Goal: Task Accomplishment & Management: Use online tool/utility

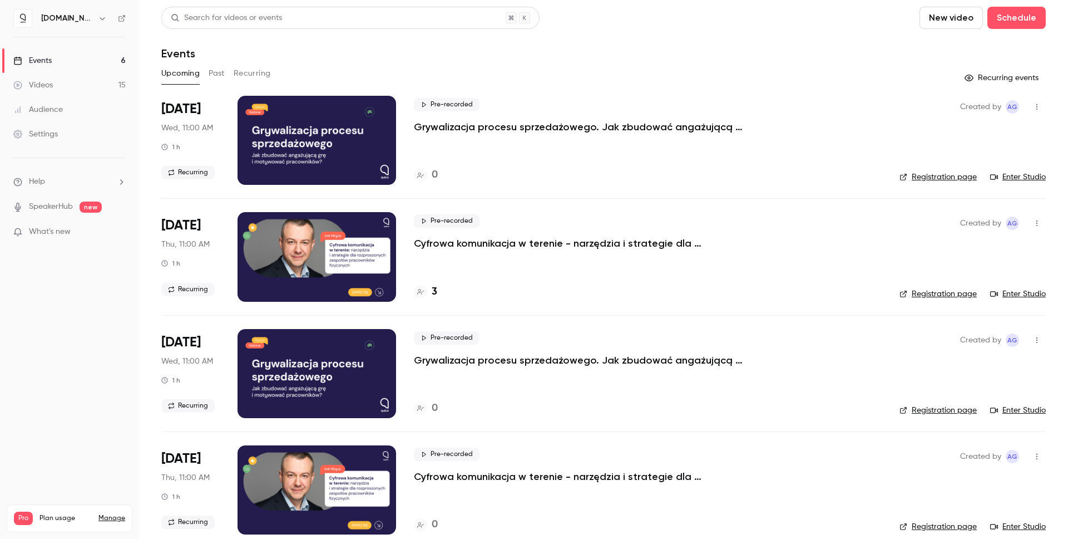
click at [48, 127] on link "Settings" at bounding box center [69, 134] width 139 height 24
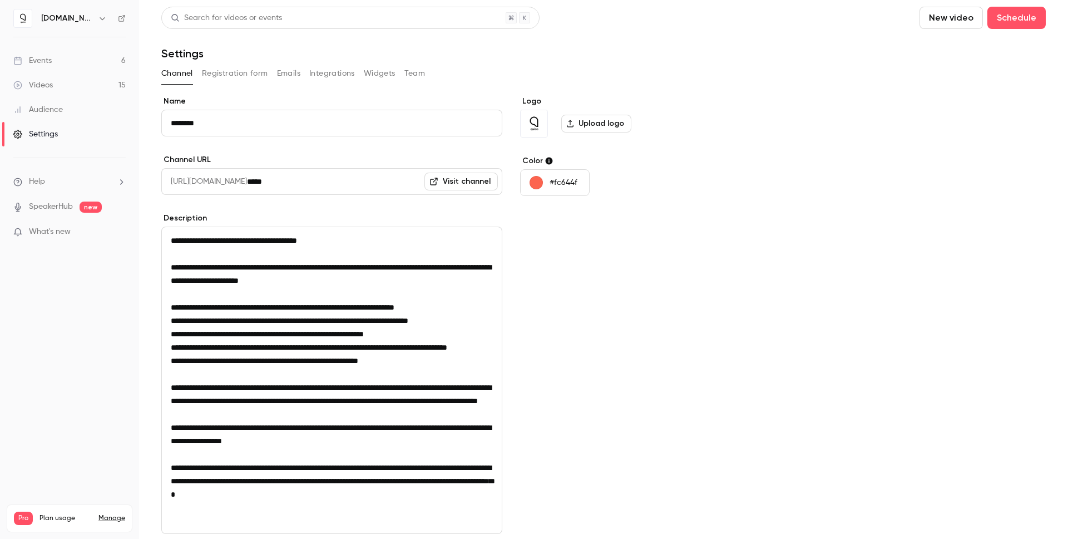
drag, startPoint x: 67, startPoint y: 381, endPoint x: 80, endPoint y: 364, distance: 21.0
click at [71, 377] on nav "[DOMAIN_NAME] Events 6 Videos 15 Audience Settings Help SpeakerHub new What's n…" at bounding box center [69, 269] width 139 height 539
click at [113, 181] on li "Help" at bounding box center [69, 182] width 112 height 12
click at [113, 181] on div at bounding box center [534, 269] width 1068 height 539
click at [55, 58] on link "Events 6" at bounding box center [69, 60] width 139 height 24
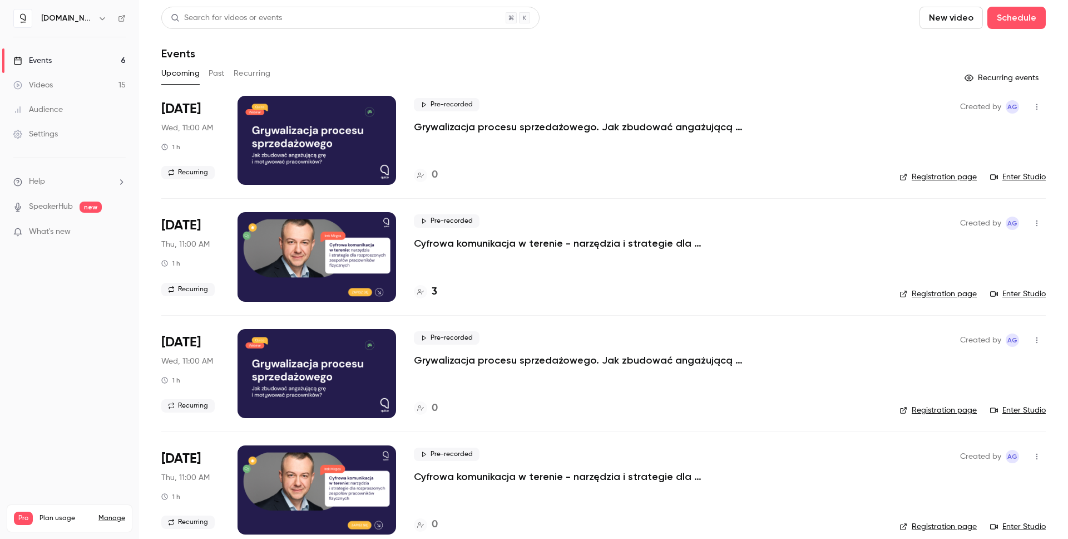
click at [58, 329] on nav "[DOMAIN_NAME] Events 6 Videos 15 Audience Settings Help SpeakerHub new What's n…" at bounding box center [69, 269] width 139 height 539
click at [76, 108] on link "Audience" at bounding box center [69, 109] width 139 height 24
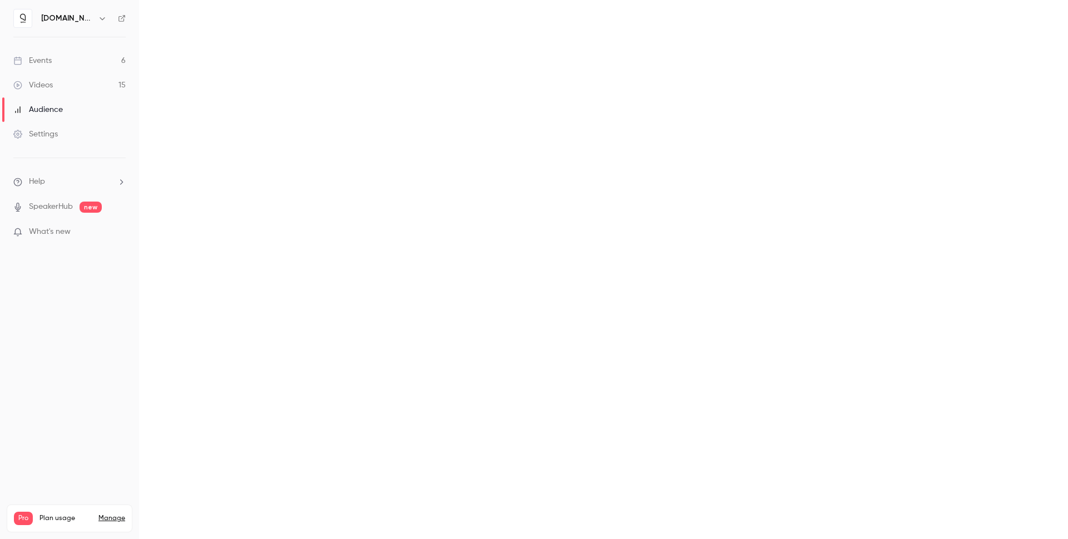
click at [75, 137] on link "Settings" at bounding box center [69, 134] width 139 height 24
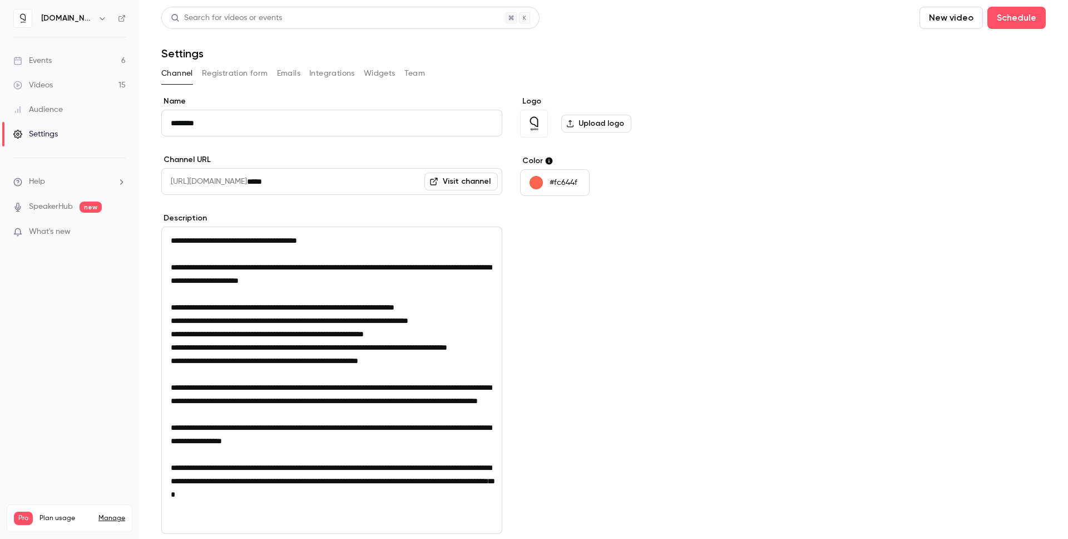
click at [245, 72] on button "Registration form" at bounding box center [235, 74] width 66 height 18
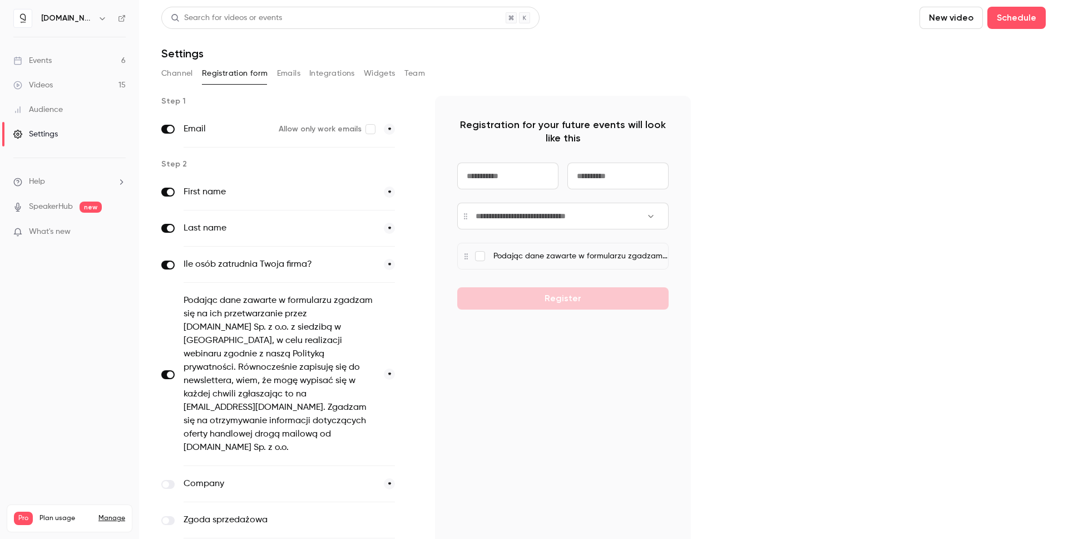
click at [384, 70] on button "Widgets" at bounding box center [380, 74] width 32 height 18
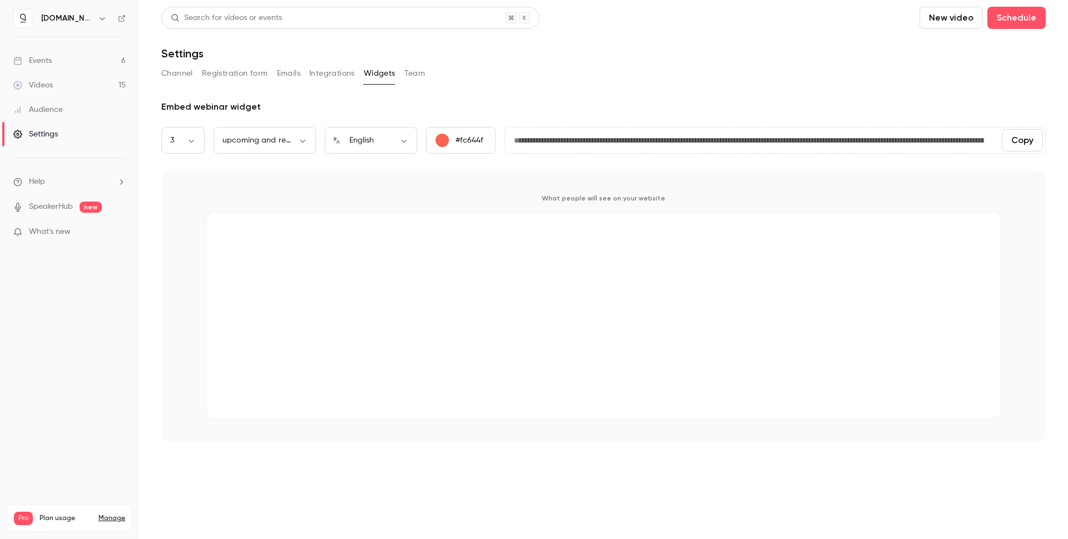
click at [412, 72] on button "Team" at bounding box center [414, 74] width 21 height 18
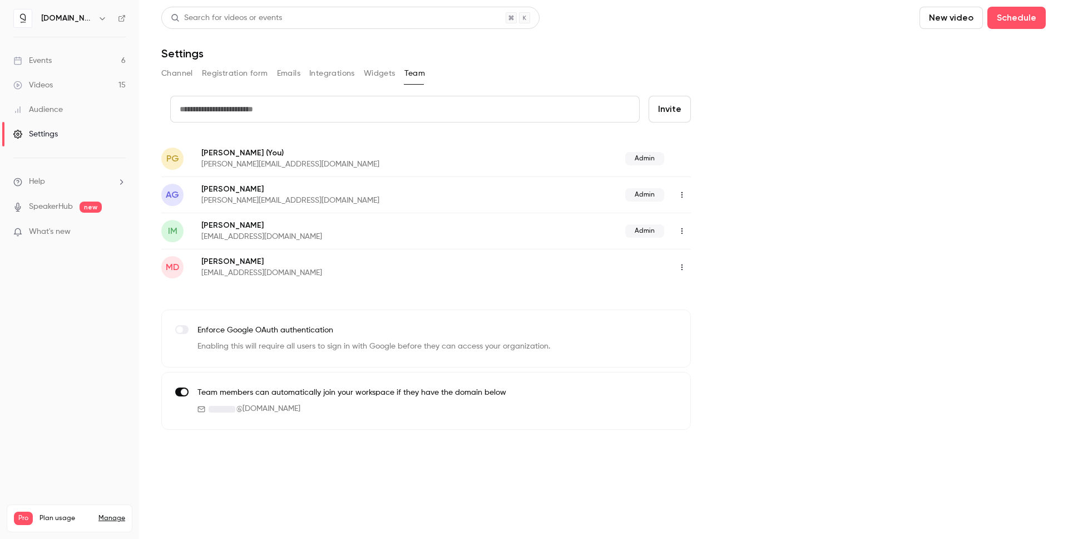
click at [339, 72] on button "Integrations" at bounding box center [332, 74] width 46 height 18
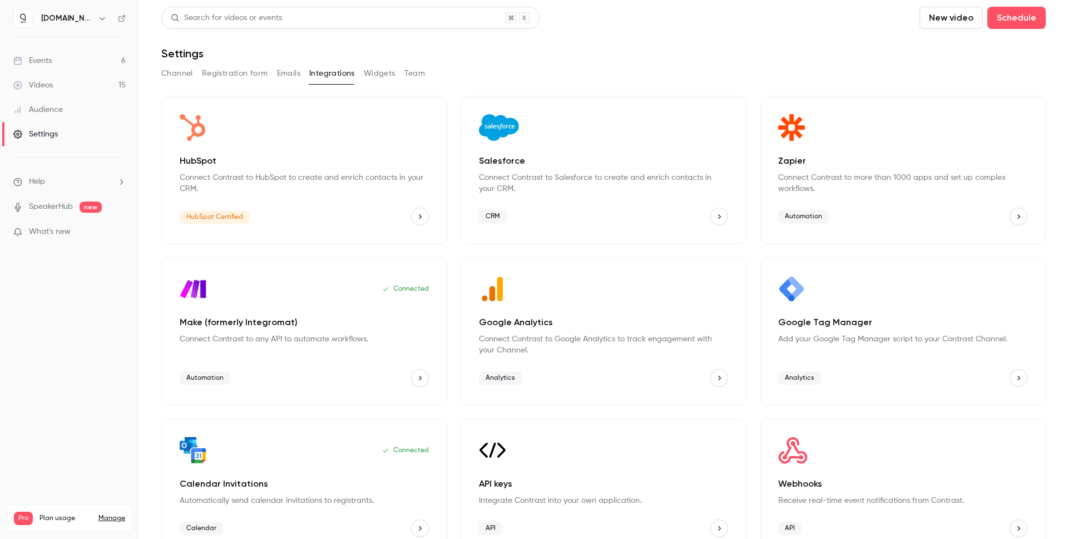
scroll to position [23, 0]
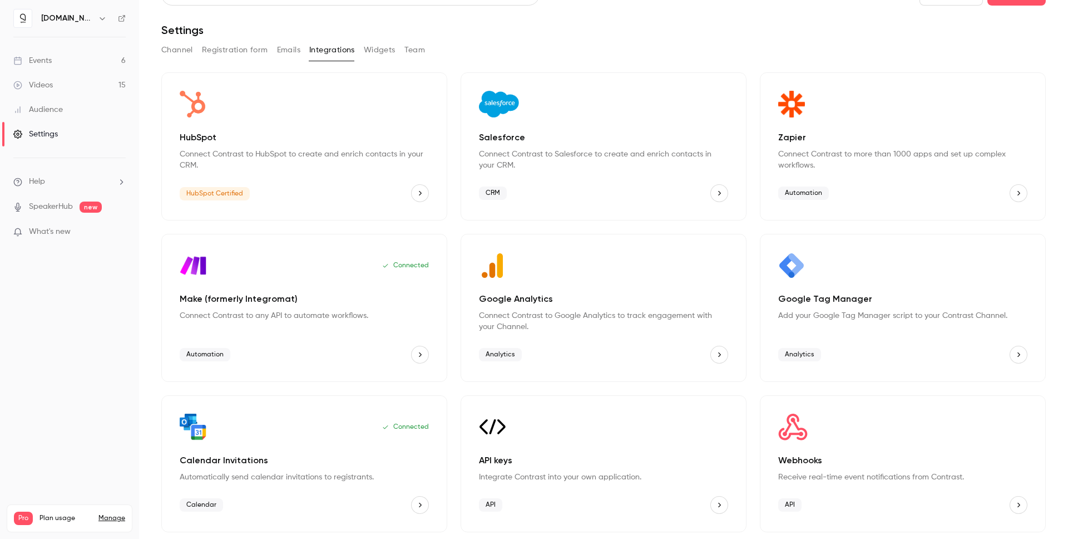
click at [920, 320] on p "Add your Google Tag Manager script to your Contrast Channel." at bounding box center [902, 315] width 249 height 11
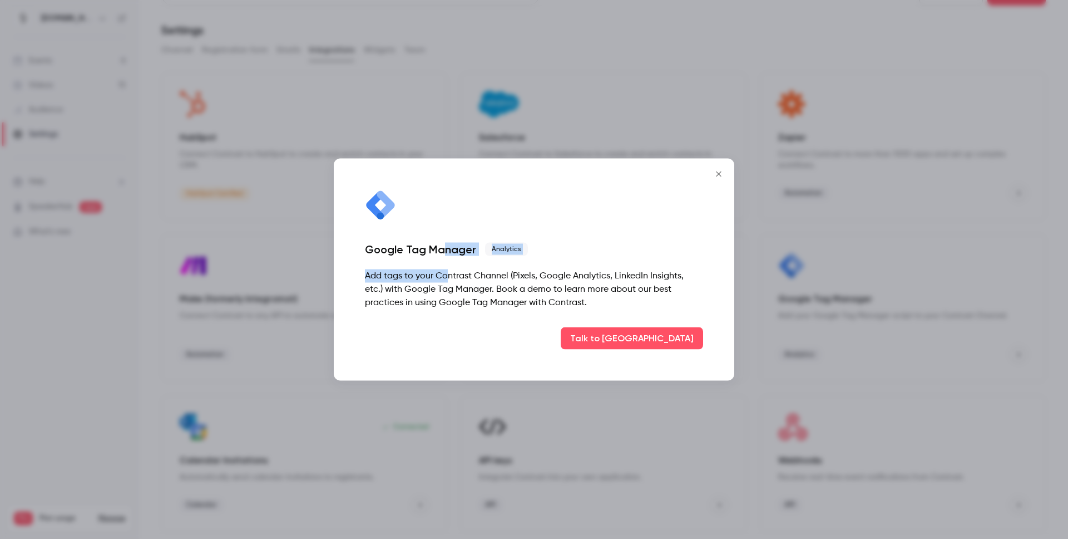
drag, startPoint x: 442, startPoint y: 259, endPoint x: 452, endPoint y: 294, distance: 35.8
click at [450, 288] on div "Google Tag Manager Analytics Add tags to your Contrast Channel (Pixels, Google …" at bounding box center [534, 270] width 401 height 222
click at [452, 295] on div "Add tags to your Contrast Channel (Pixels, Google Analytics, LinkedIn Insights,…" at bounding box center [534, 289] width 338 height 40
click at [722, 170] on icon "Close" at bounding box center [718, 174] width 13 height 9
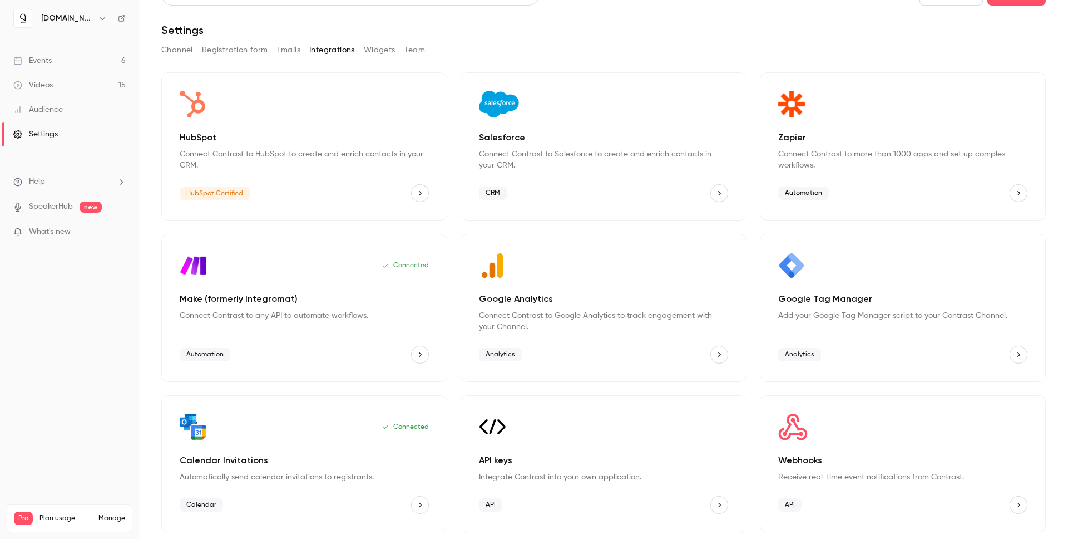
click at [861, 293] on p "Google Tag Manager" at bounding box center [902, 298] width 249 height 13
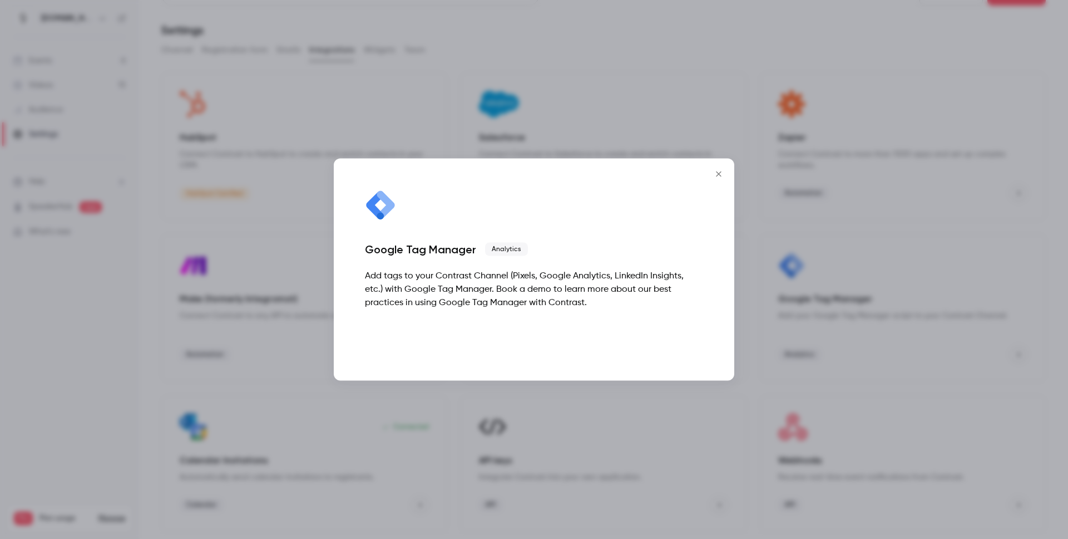
click at [653, 329] on button "Talk to [GEOGRAPHIC_DATA]" at bounding box center [632, 338] width 142 height 22
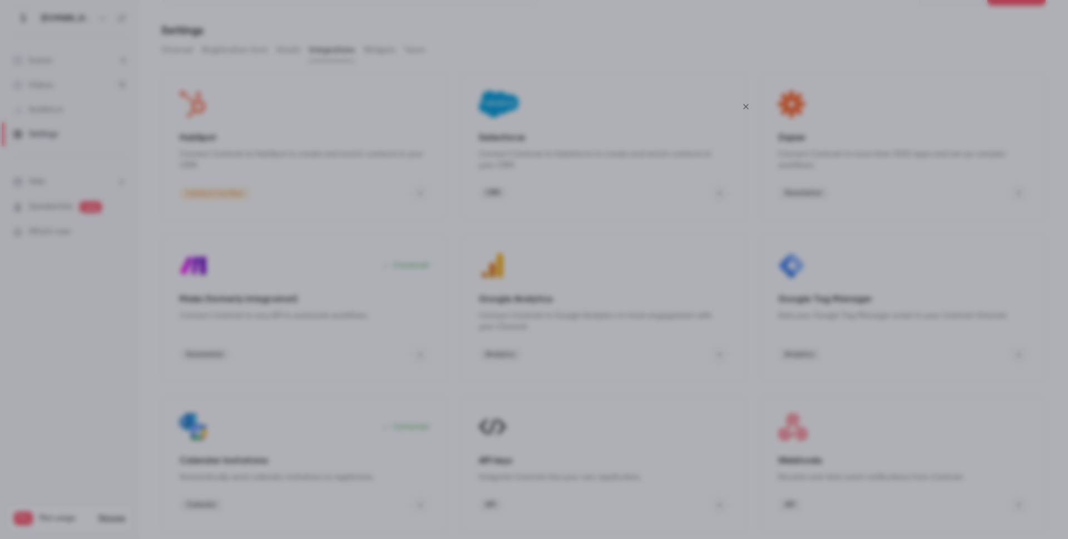
click at [746, 104] on icon "Close" at bounding box center [745, 106] width 13 height 9
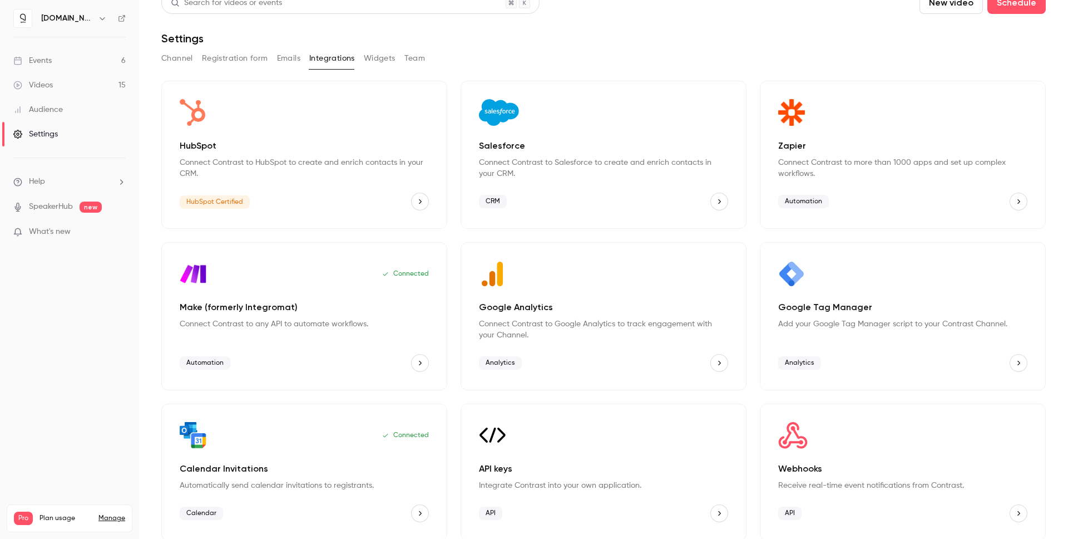
scroll to position [0, 0]
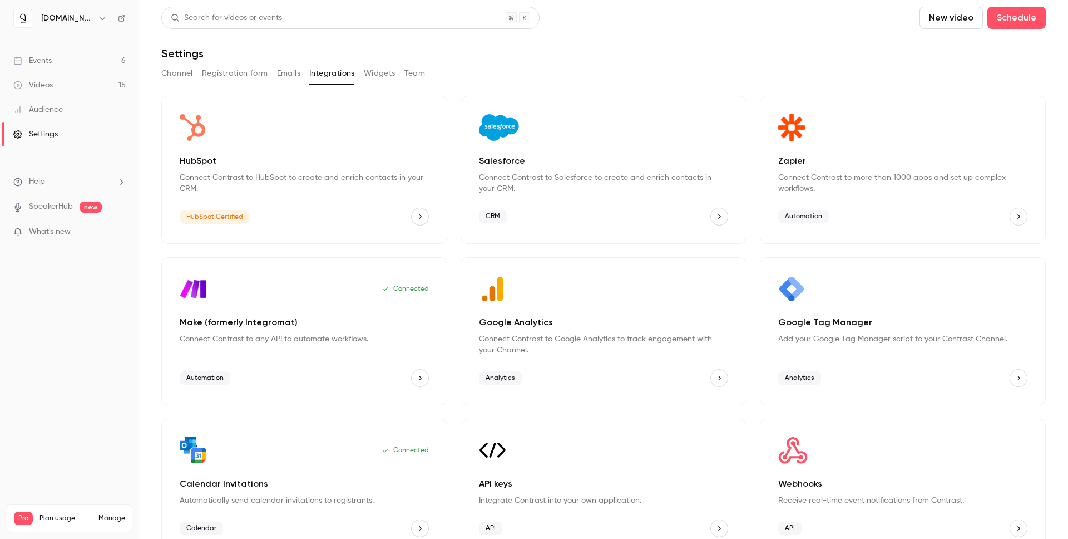
click at [98, 19] on icon "button" at bounding box center [102, 18] width 9 height 9
click at [77, 19] on div at bounding box center [534, 269] width 1068 height 539
drag, startPoint x: 100, startPoint y: 280, endPoint x: 103, endPoint y: 270, distance: 11.1
click at [101, 279] on nav "[DOMAIN_NAME] Events 6 Videos 15 Audience Settings Help SpeakerHub new What's n…" at bounding box center [69, 269] width 139 height 539
click at [69, 174] on ul "Help SpeakerHub new What's new" at bounding box center [69, 208] width 139 height 100
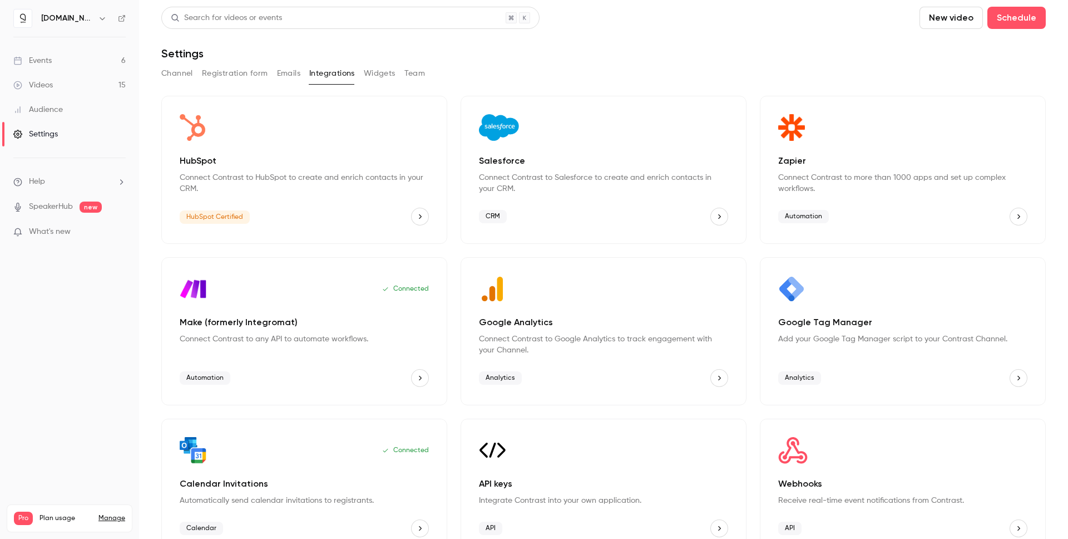
click at [124, 177] on icon "help-dropdown-opener" at bounding box center [121, 181] width 9 height 9
click at [179, 203] on span "Help center" at bounding box center [174, 204] width 42 height 12
click at [866, 334] on p "Add your Google Tag Manager script to your Contrast Channel." at bounding box center [902, 338] width 249 height 11
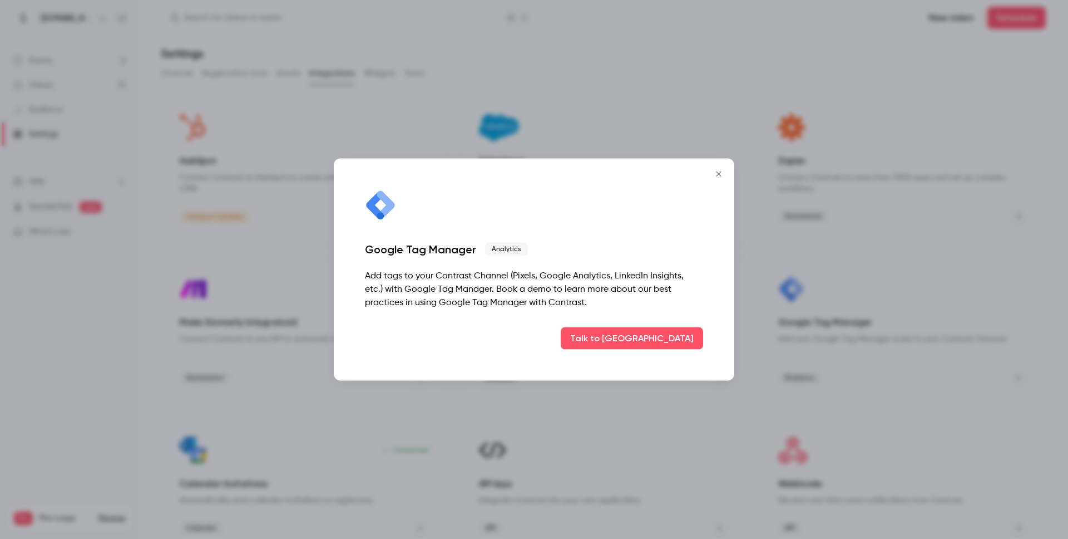
click at [718, 179] on button "Close" at bounding box center [719, 174] width 22 height 22
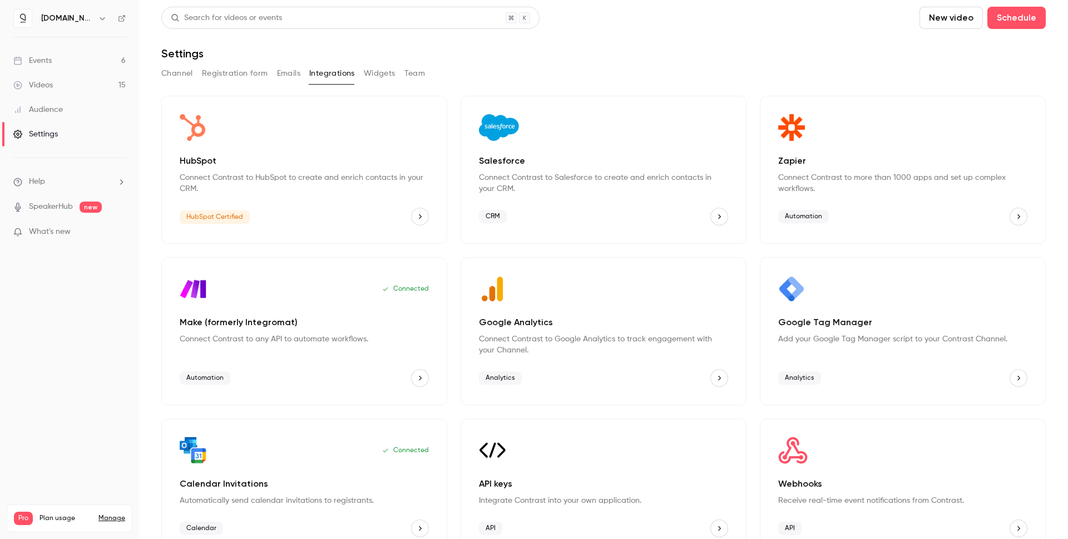
click at [1015, 379] on icon "Google Tag Manager" at bounding box center [1019, 378] width 8 height 8
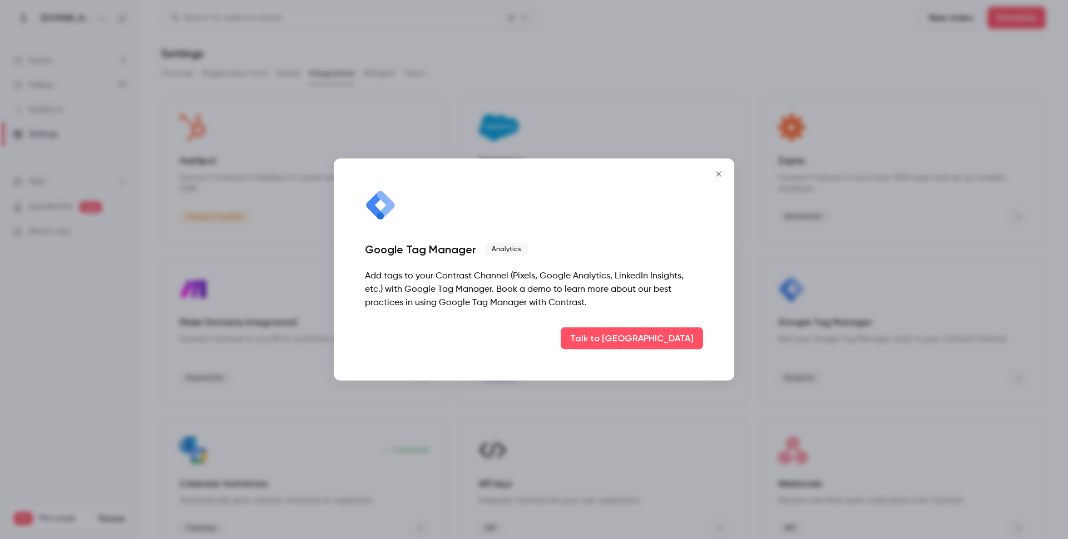
click at [639, 358] on div "Google Tag Manager Analytics Add tags to your Contrast Channel (Pixels, Google …" at bounding box center [534, 270] width 401 height 222
click at [724, 176] on icon "Close" at bounding box center [718, 174] width 13 height 9
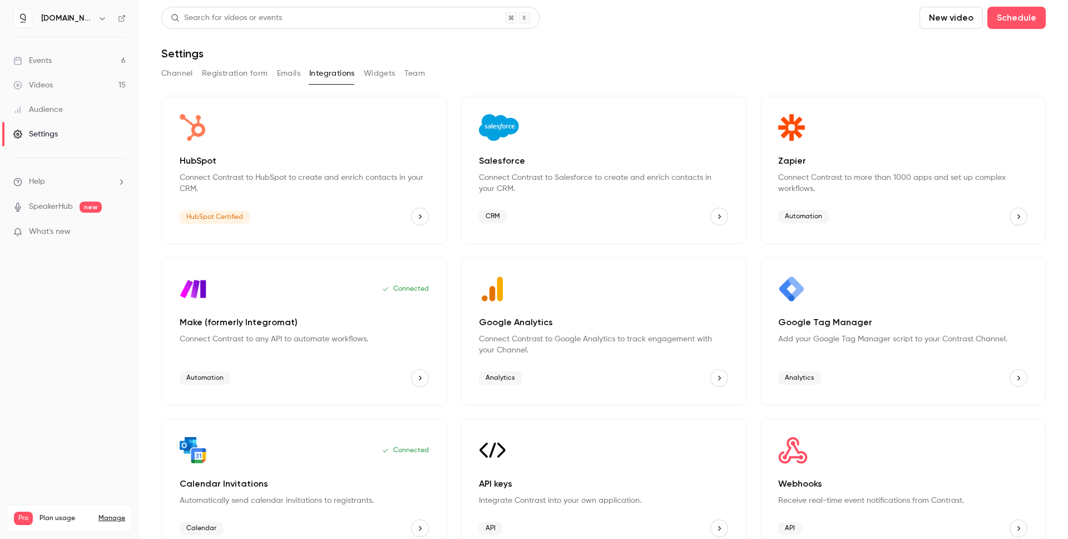
scroll to position [23, 0]
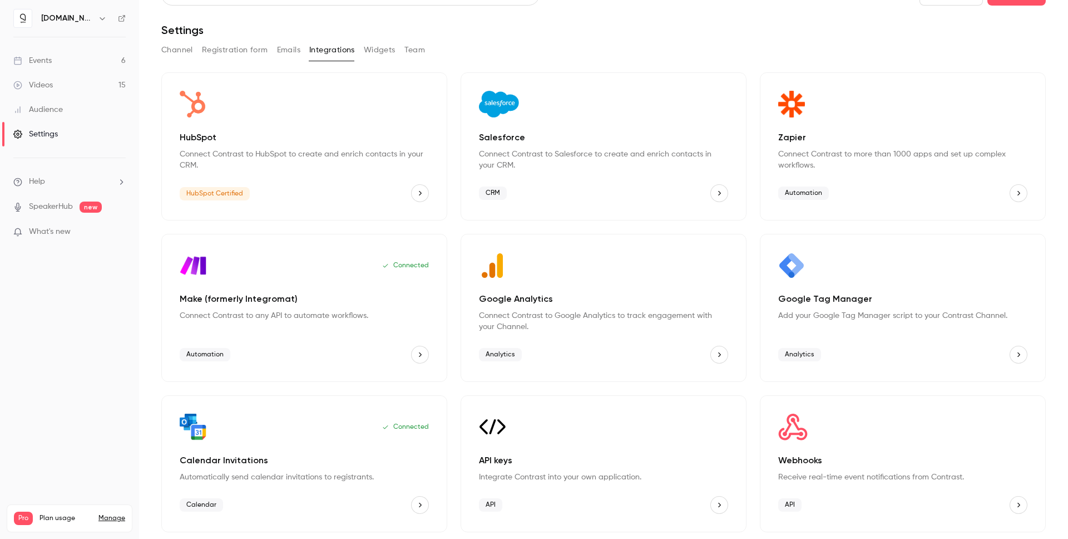
click at [579, 295] on p "Google Analytics" at bounding box center [603, 298] width 249 height 13
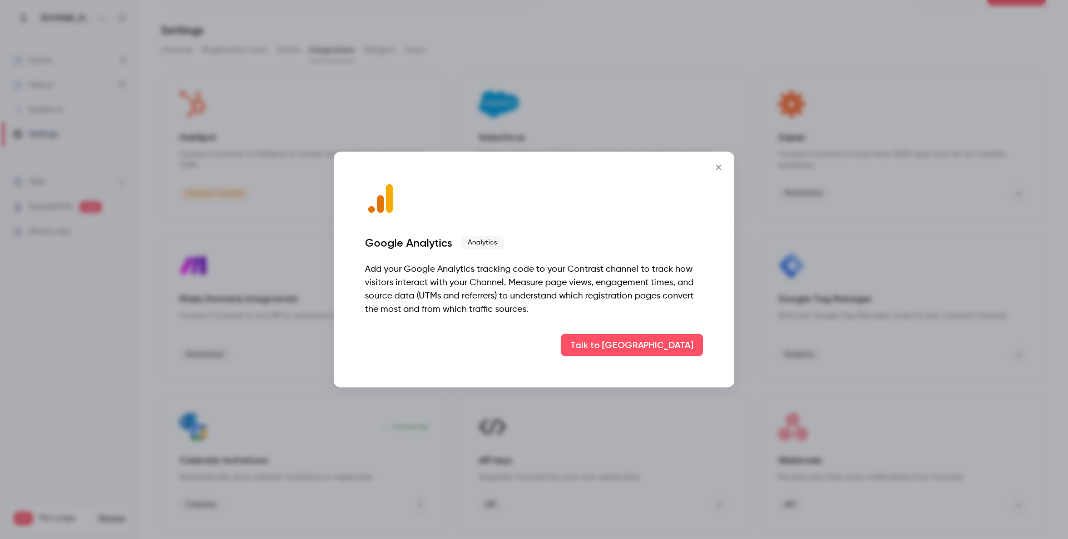
click at [722, 163] on icon "Close" at bounding box center [718, 167] width 13 height 9
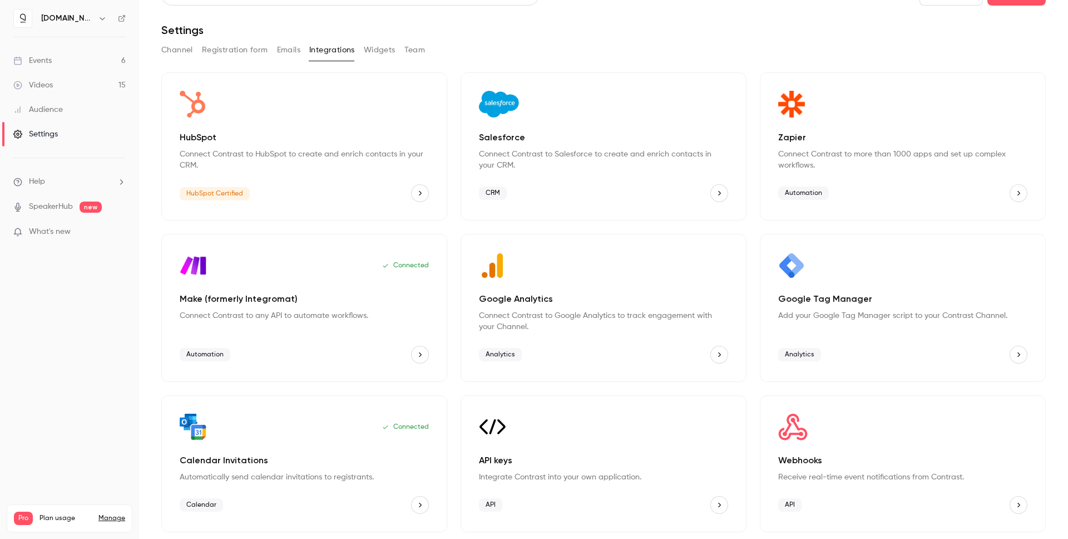
click at [886, 469] on div "Webhooks Receive real-time event notifications from Contrast." at bounding box center [902, 467] width 249 height 29
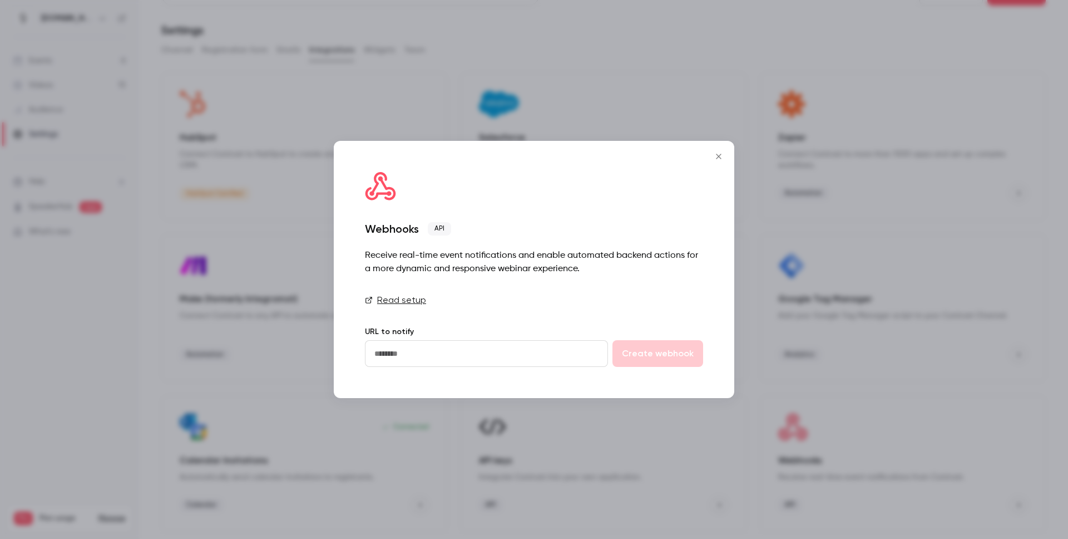
click at [716, 154] on icon "Close" at bounding box center [718, 156] width 13 height 9
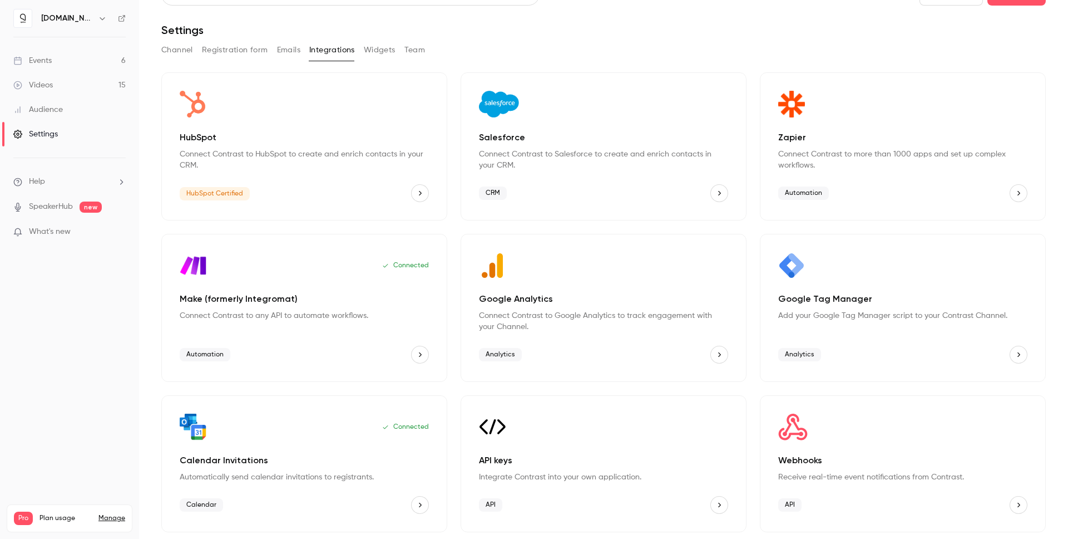
scroll to position [0, 0]
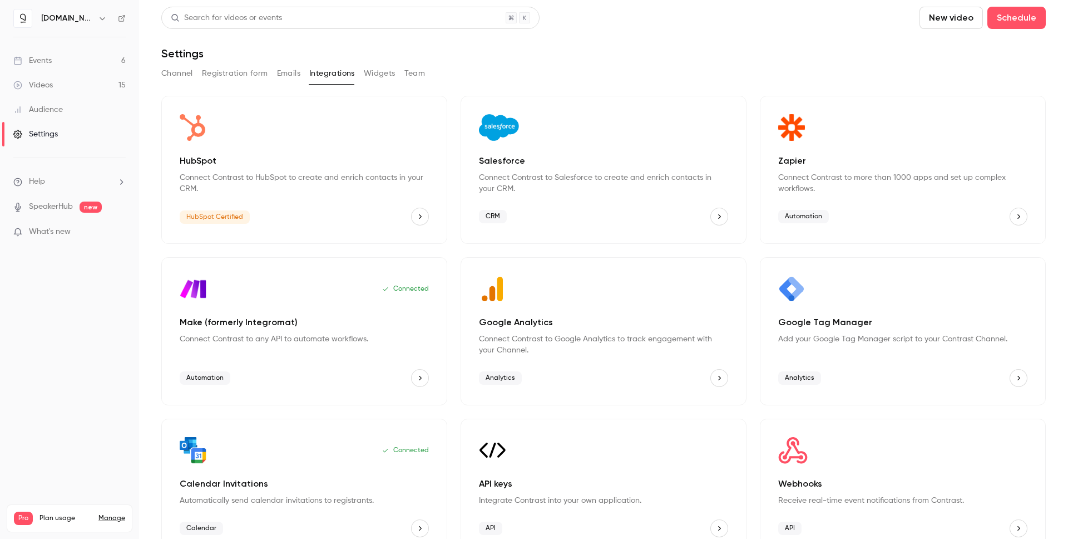
click at [43, 80] on div "Videos" at bounding box center [33, 85] width 40 height 11
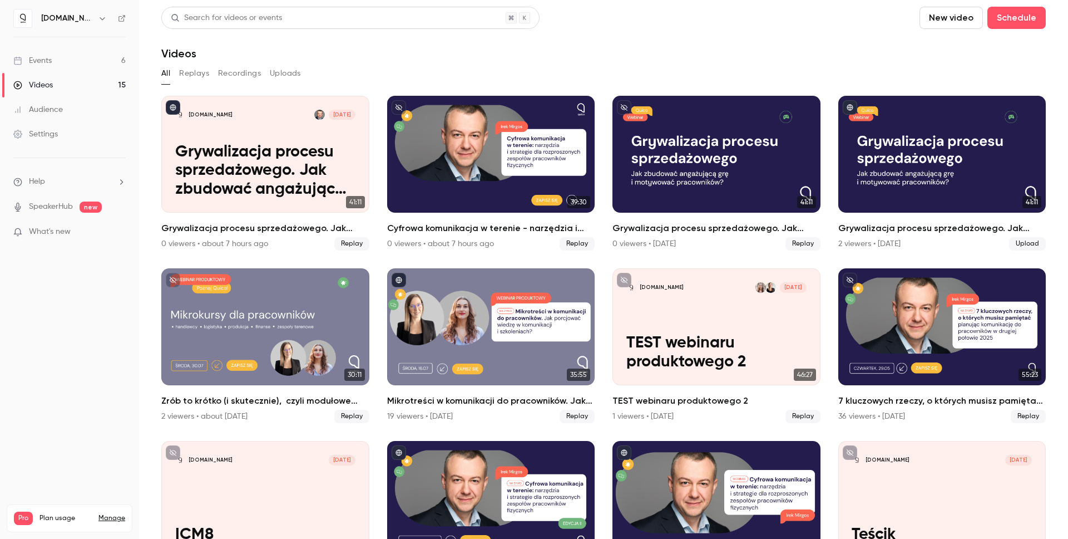
click at [44, 62] on div "Events" at bounding box center [32, 60] width 38 height 11
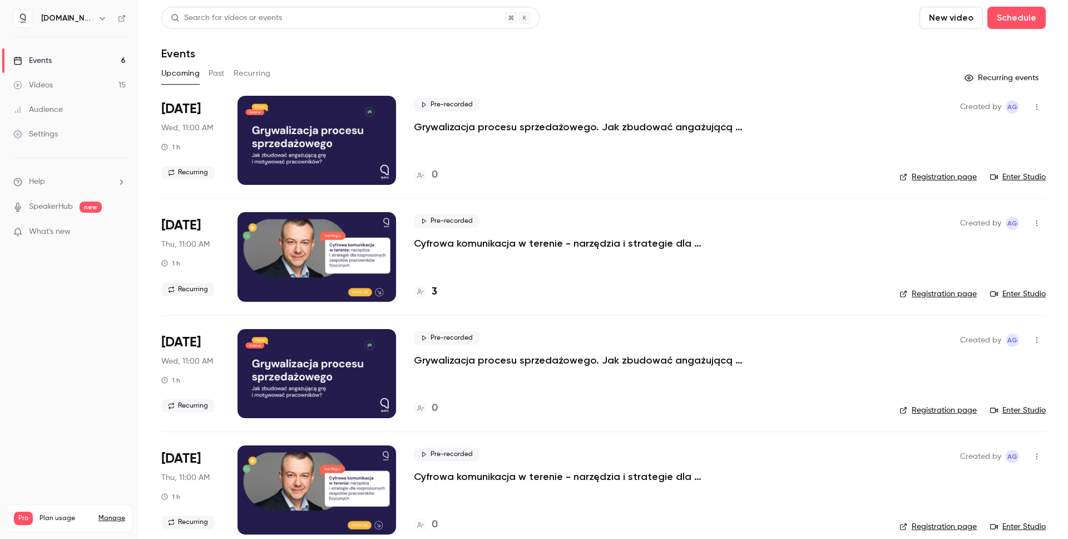
click at [475, 243] on p "Cyfrowa komunikacja w terenie - narzędzia i strategie dla rozproszonych zespołó…" at bounding box center [581, 242] width 334 height 13
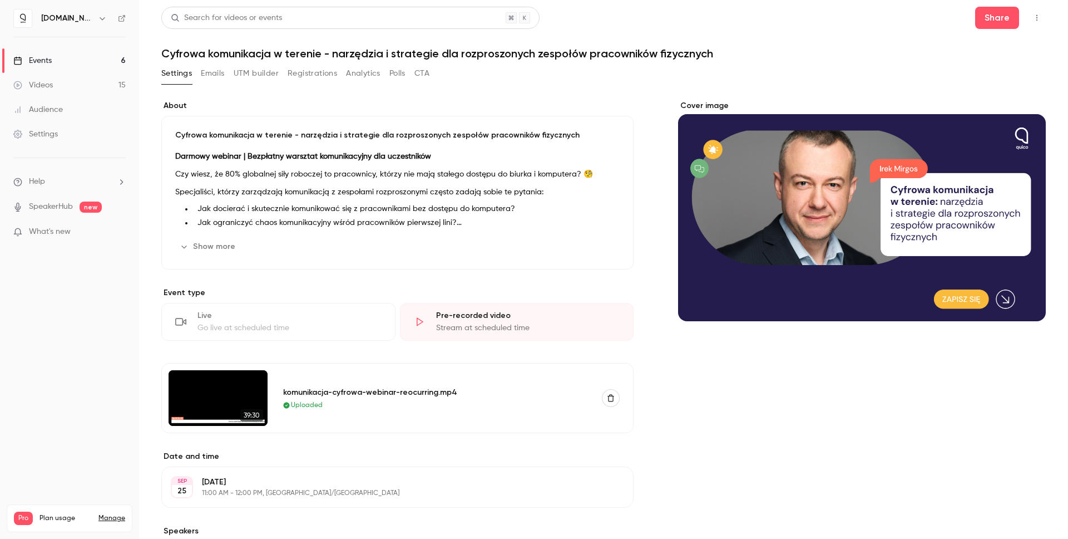
click at [313, 72] on button "Registrations" at bounding box center [313, 74] width 50 height 18
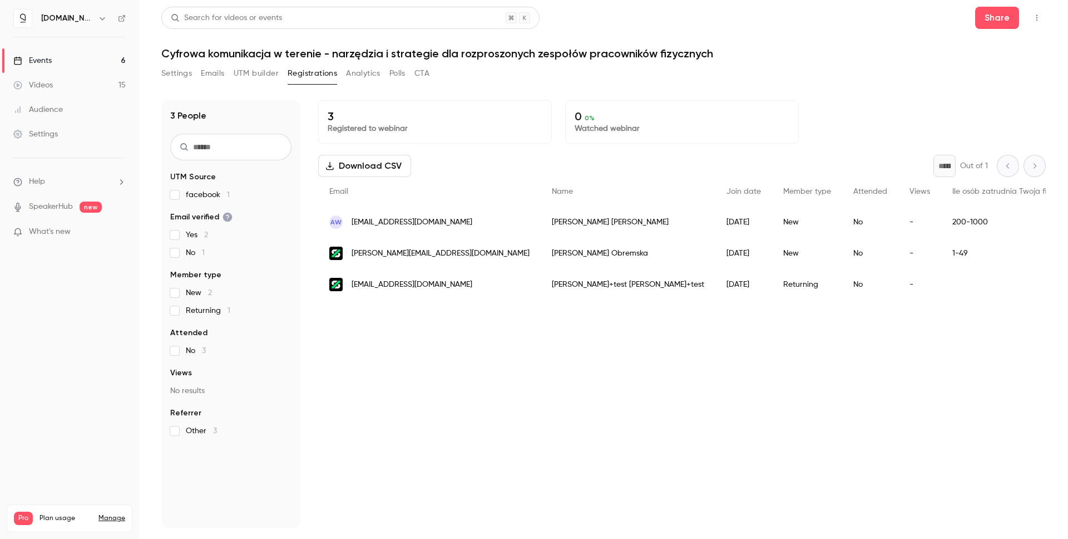
click at [184, 76] on button "Settings" at bounding box center [176, 74] width 31 height 18
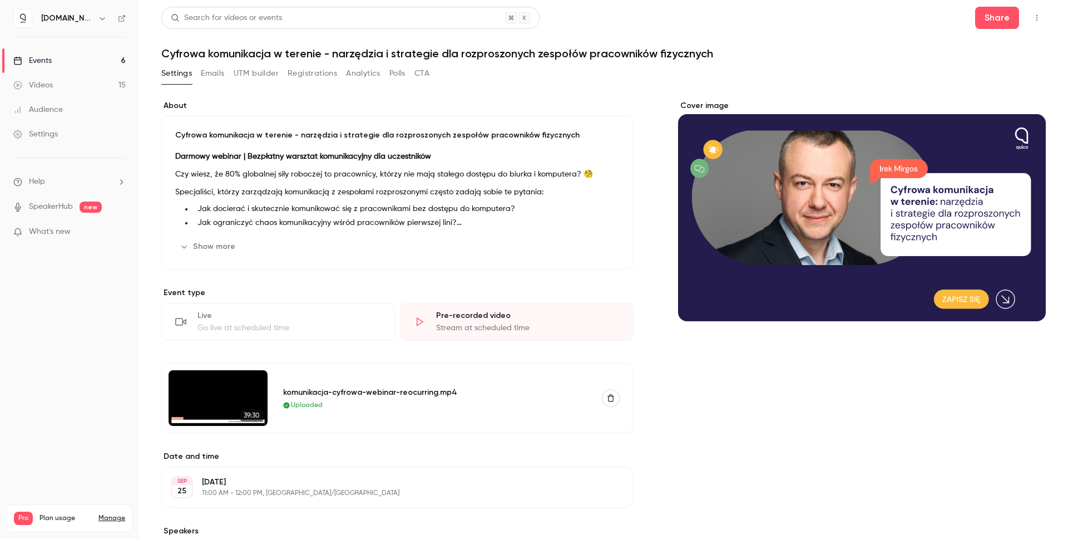
click at [255, 74] on button "UTM builder" at bounding box center [256, 74] width 45 height 18
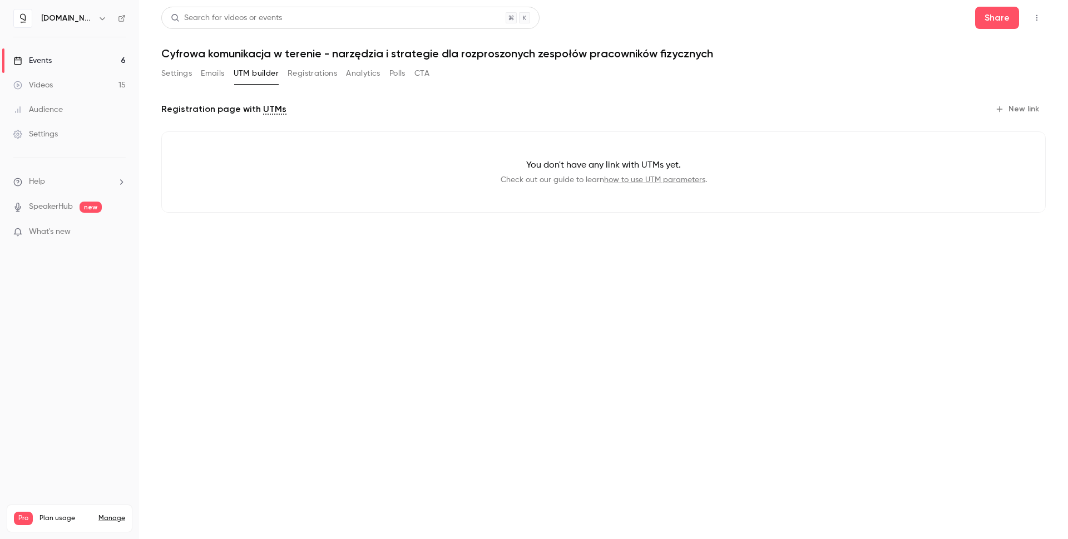
drag, startPoint x: 444, startPoint y: 174, endPoint x: 513, endPoint y: 165, distance: 69.5
click at [445, 174] on p "Check out our guide to learn how to use UTM parameters ." at bounding box center [604, 179] width 848 height 11
click at [651, 179] on link "how to use UTM parameters" at bounding box center [654, 180] width 101 height 8
drag, startPoint x: 172, startPoint y: 71, endPoint x: 180, endPoint y: 72, distance: 7.3
click at [173, 71] on button "Settings" at bounding box center [176, 74] width 31 height 18
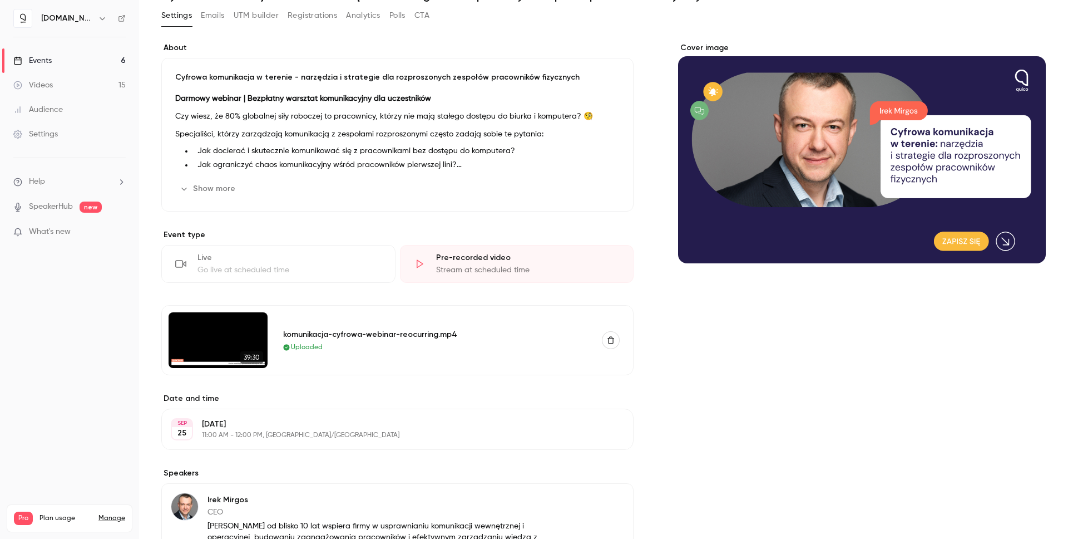
scroll to position [57, 0]
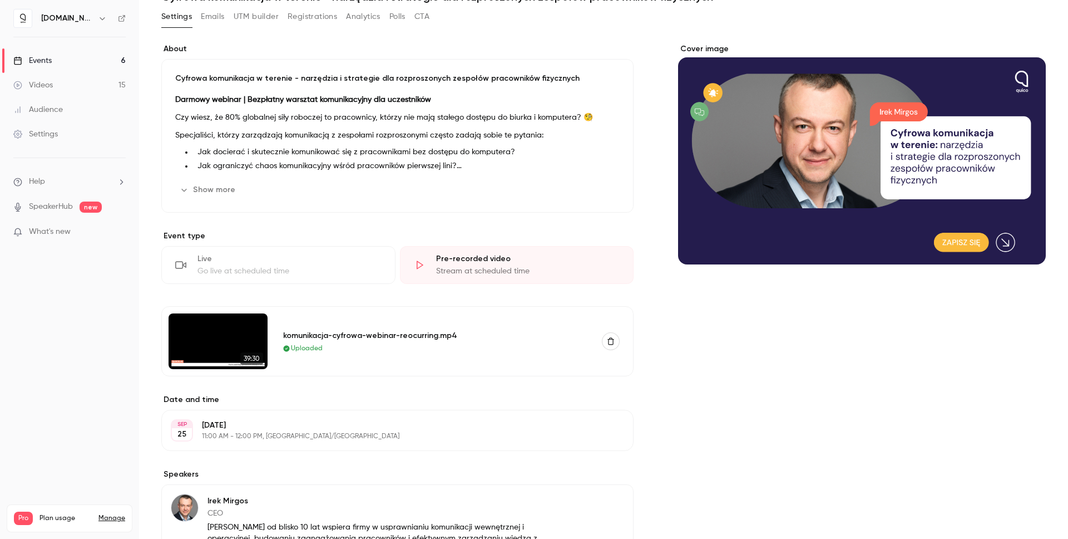
click at [51, 62] on div "Events" at bounding box center [32, 60] width 38 height 11
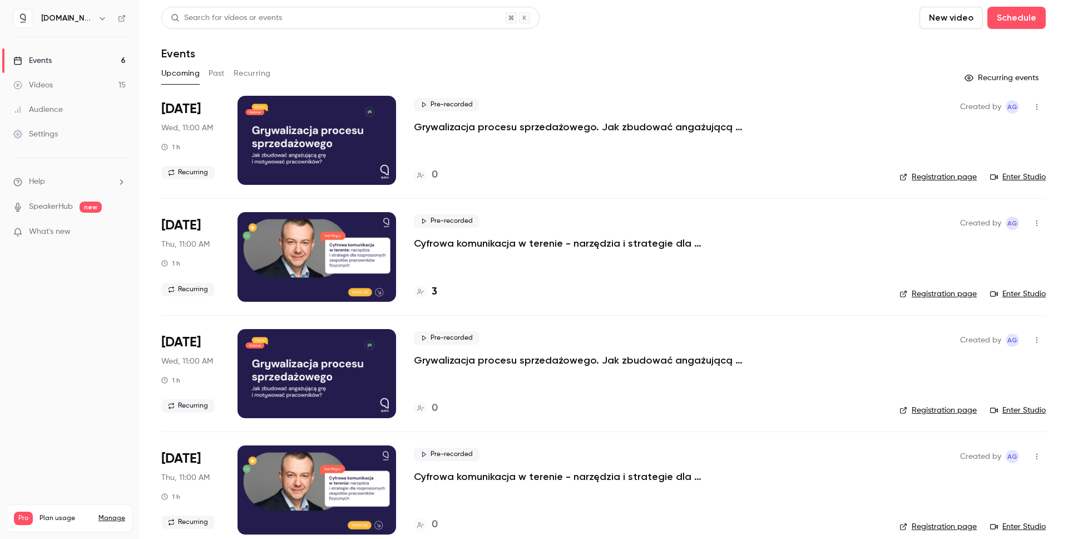
click at [1033, 224] on icon "button" at bounding box center [1037, 223] width 9 height 8
click at [994, 251] on div "Share" at bounding box center [986, 251] width 85 height 11
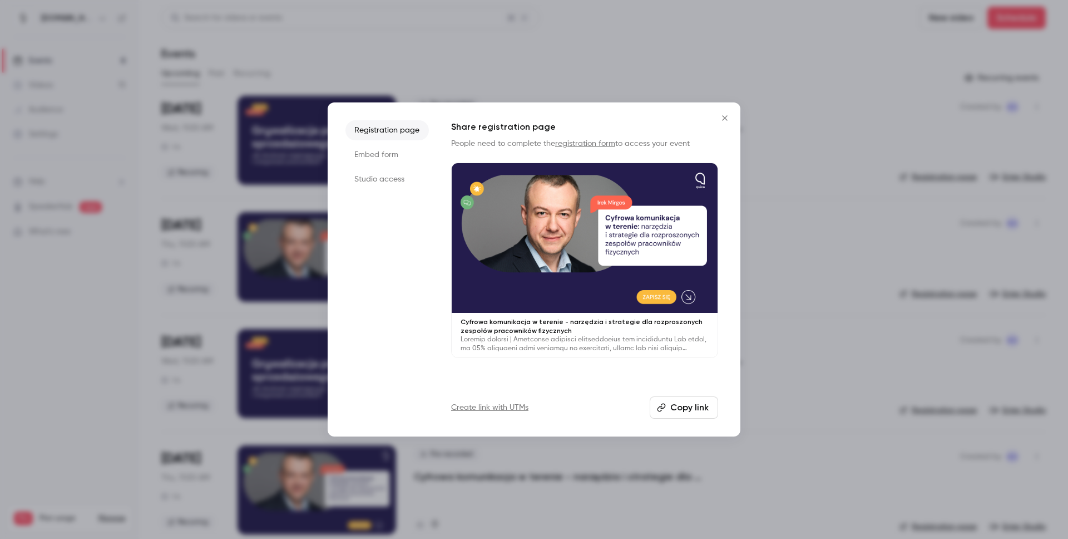
click at [569, 361] on div "Share registration page People need to complete the registration form to access…" at bounding box center [584, 269] width 267 height 298
click at [498, 408] on link "Create link with UTMs" at bounding box center [489, 407] width 77 height 11
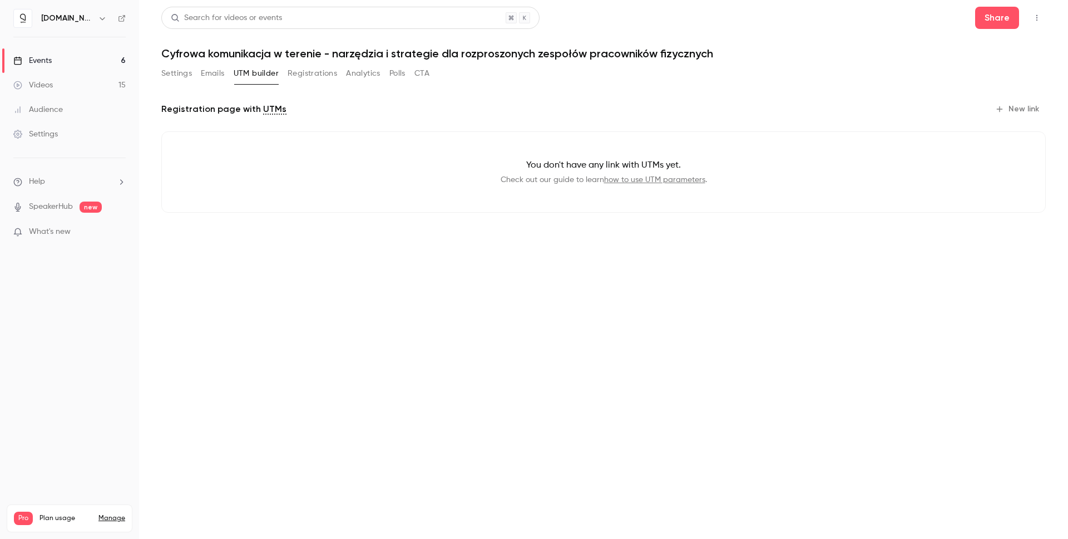
click at [478, 160] on p "You don't have any link with UTMs yet." at bounding box center [604, 165] width 848 height 13
drag, startPoint x: 666, startPoint y: 161, endPoint x: 667, endPoint y: 179, distance: 17.8
click at [667, 179] on div "You don't have any link with UTMs yet. Check out our guide to learn how to use …" at bounding box center [603, 171] width 885 height 81
click at [675, 161] on p "You don't have any link with UTMs yet." at bounding box center [604, 165] width 848 height 13
click at [1025, 107] on button "New link" at bounding box center [1018, 109] width 55 height 18
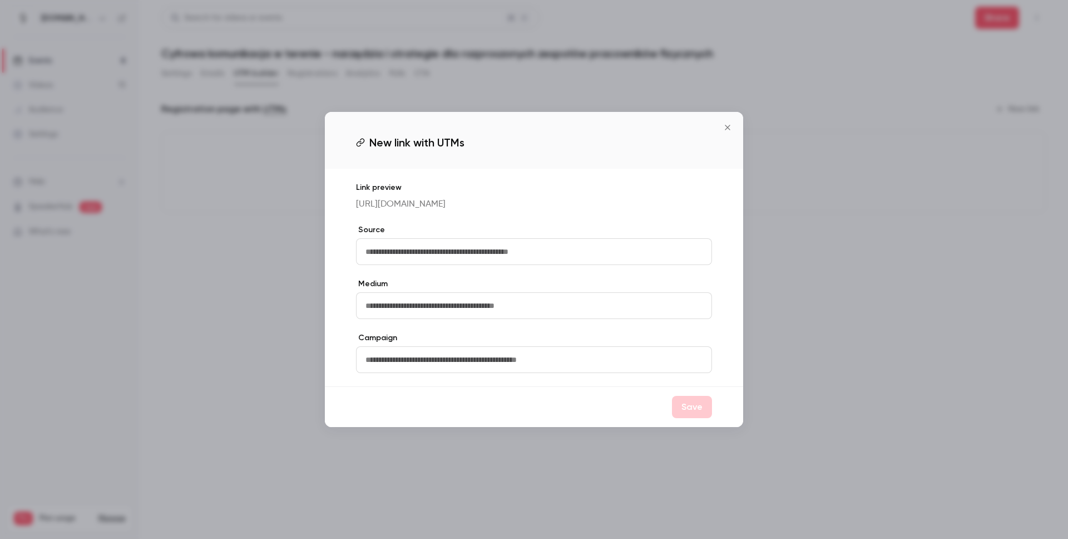
click at [531, 265] on input "text" at bounding box center [534, 251] width 356 height 27
type input "*"
type input "****"
click at [392, 314] on input "text" at bounding box center [534, 305] width 356 height 27
type input "***"
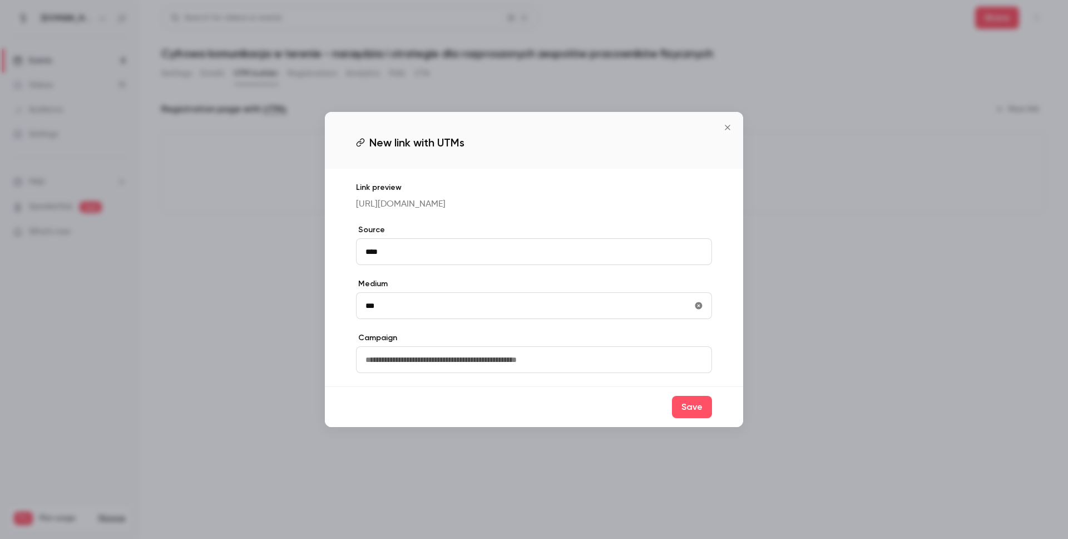
click at [539, 372] on input "text" at bounding box center [534, 359] width 356 height 27
click at [490, 386] on div "**********" at bounding box center [534, 278] width 418 height 218
click at [384, 369] on input "**********" at bounding box center [534, 359] width 356 height 27
click at [435, 373] on input "**********" at bounding box center [534, 359] width 356 height 27
click at [455, 373] on input "**********" at bounding box center [534, 359] width 356 height 27
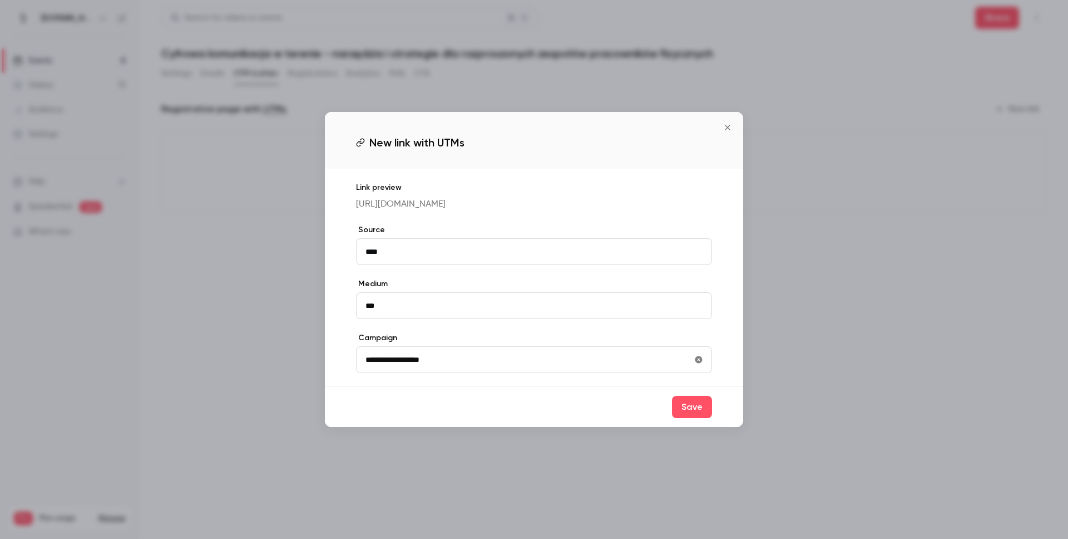
type input "**********"
drag, startPoint x: 650, startPoint y: 219, endPoint x: 377, endPoint y: 182, distance: 275.6
click at [377, 182] on div "Link preview [URL][DOMAIN_NAME]" at bounding box center [534, 196] width 356 height 29
copy p "[URL][DOMAIN_NAME]"
click at [721, 123] on icon "Close" at bounding box center [727, 127] width 13 height 9
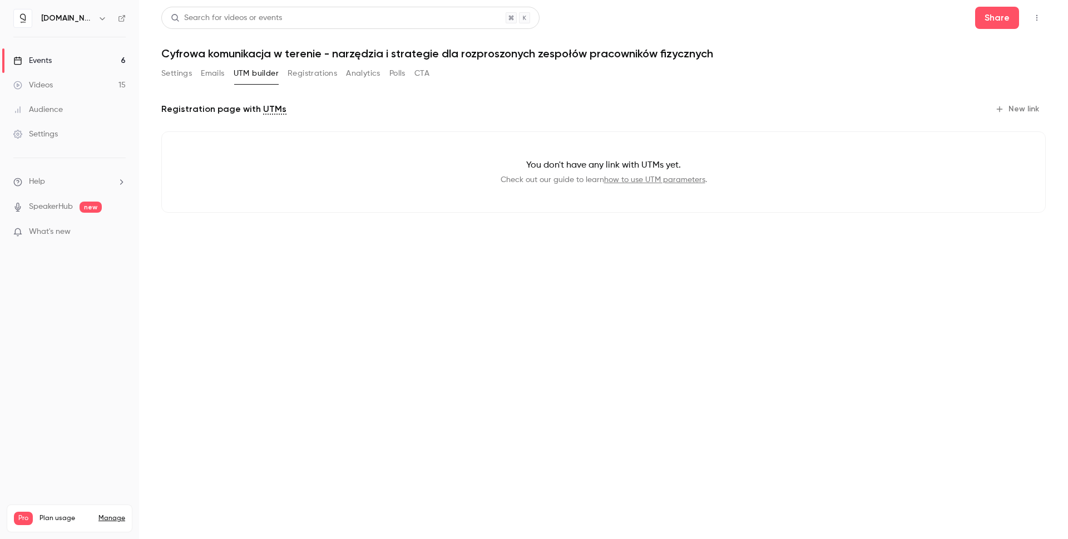
click at [506, 273] on main "Search for videos or events Share Cyfrowa komunikacja w terenie - narzędzia i s…" at bounding box center [603, 269] width 929 height 539
click at [364, 228] on div "Registration page with UTMs New link You don't have any link with UTMs yet. Che…" at bounding box center [603, 165] width 885 height 130
click at [185, 76] on button "Settings" at bounding box center [176, 74] width 31 height 18
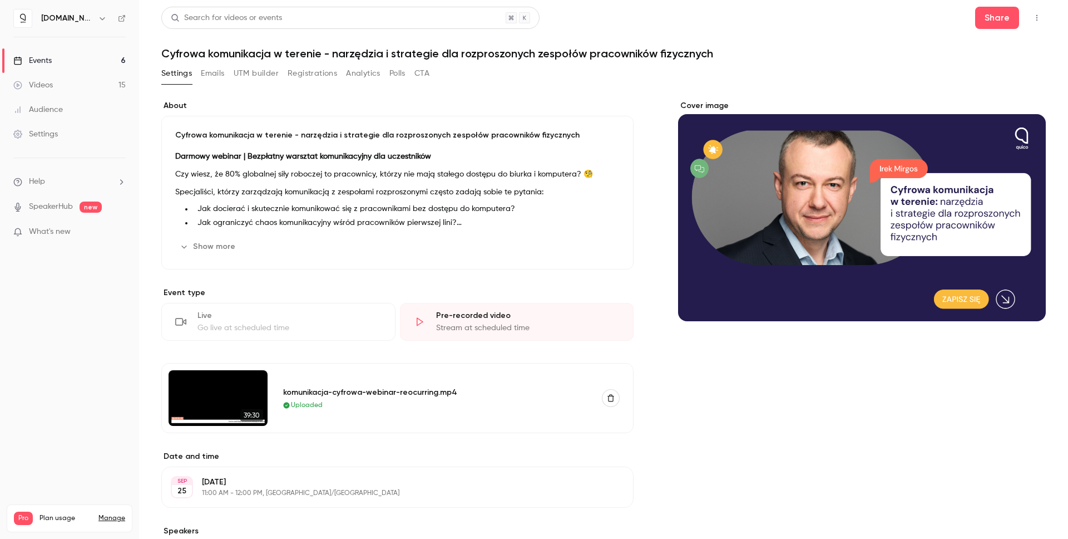
click at [248, 76] on button "UTM builder" at bounding box center [256, 74] width 45 height 18
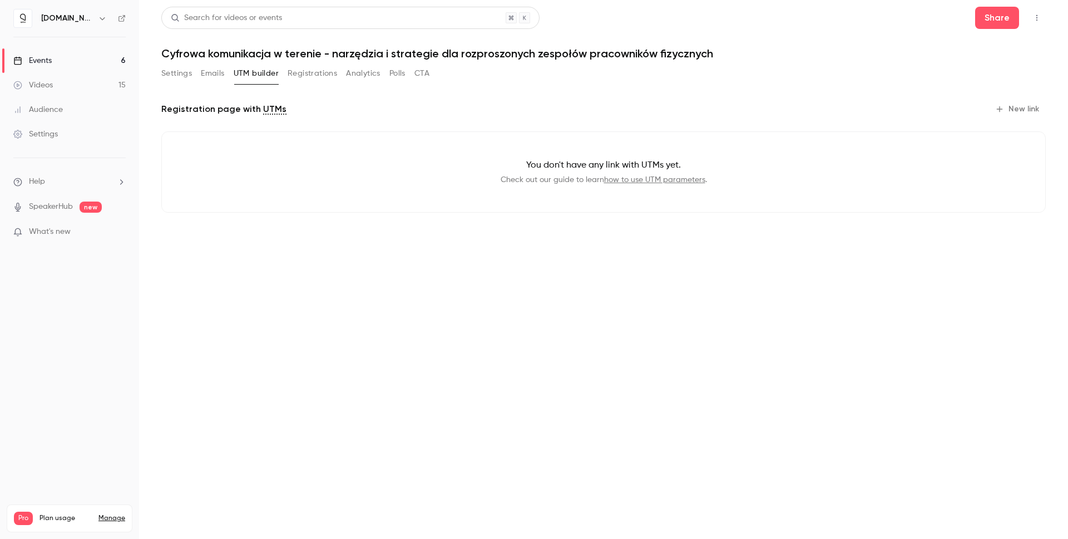
click at [1023, 111] on button "New link" at bounding box center [1018, 109] width 55 height 18
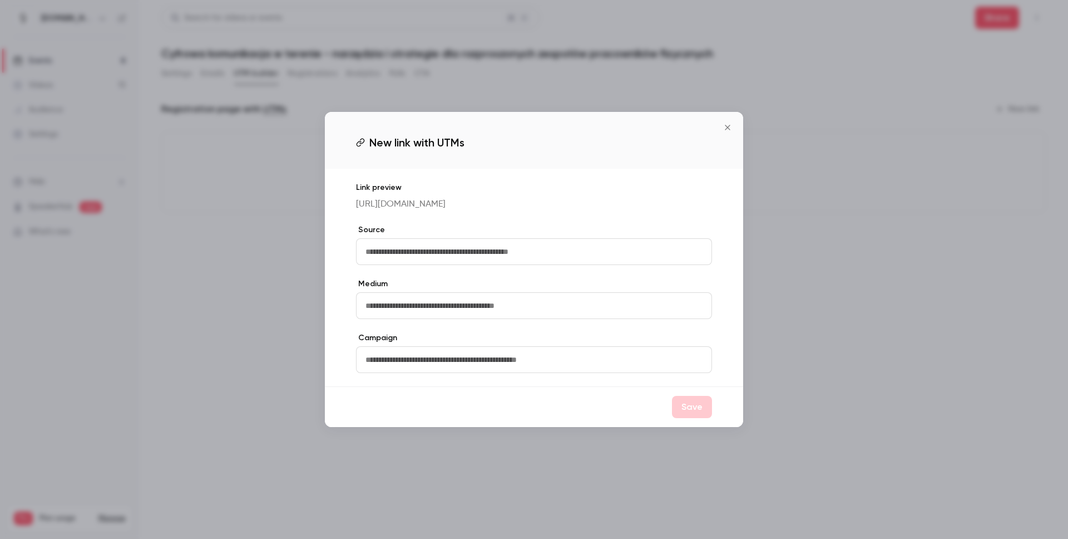
click at [568, 252] on input "text" at bounding box center [534, 251] width 356 height 27
type input "****"
click at [479, 319] on input "text" at bounding box center [534, 305] width 356 height 27
click at [472, 370] on input "text" at bounding box center [534, 359] width 356 height 27
click at [436, 319] on input "***" at bounding box center [534, 305] width 356 height 27
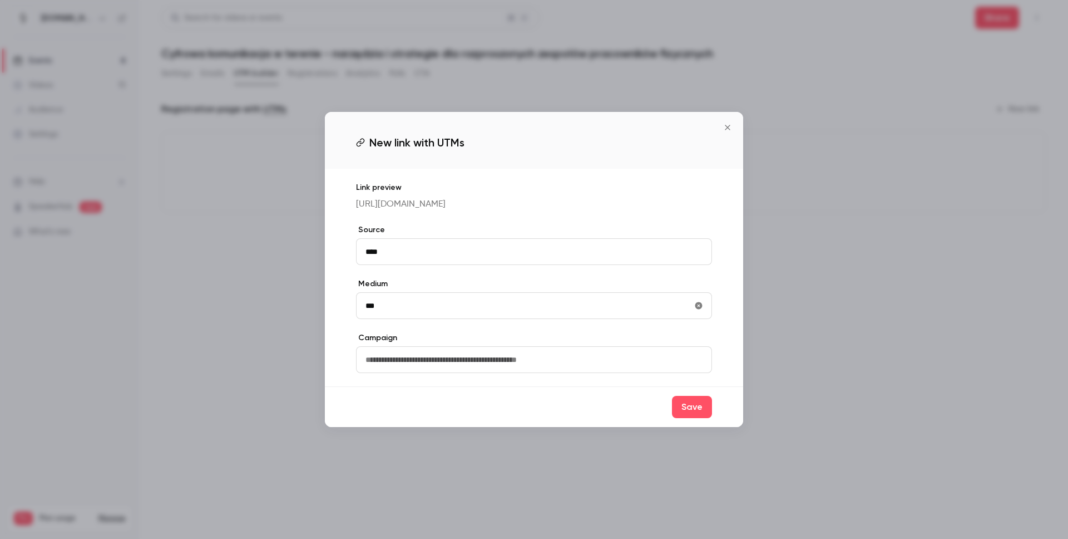
click at [396, 319] on input "***" at bounding box center [534, 305] width 356 height 27
drag, startPoint x: 388, startPoint y: 320, endPoint x: 354, endPoint y: 320, distance: 34.5
click at [361, 319] on input "***" at bounding box center [534, 305] width 356 height 27
type input "***"
click at [412, 366] on input "text" at bounding box center [534, 359] width 356 height 27
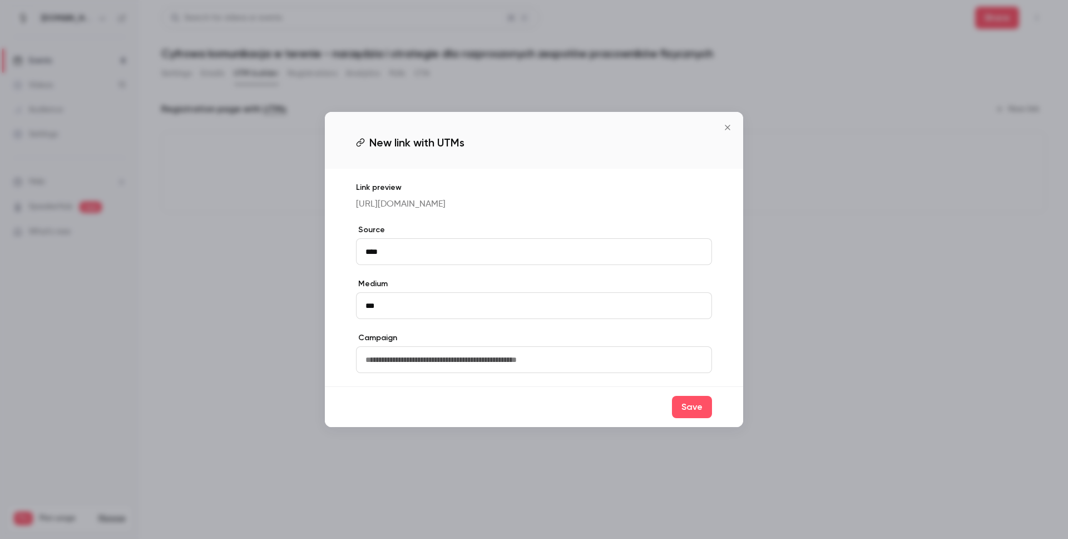
click at [497, 364] on input "text" at bounding box center [534, 359] width 356 height 27
type input "**********"
click at [679, 417] on button "Save" at bounding box center [692, 407] width 40 height 22
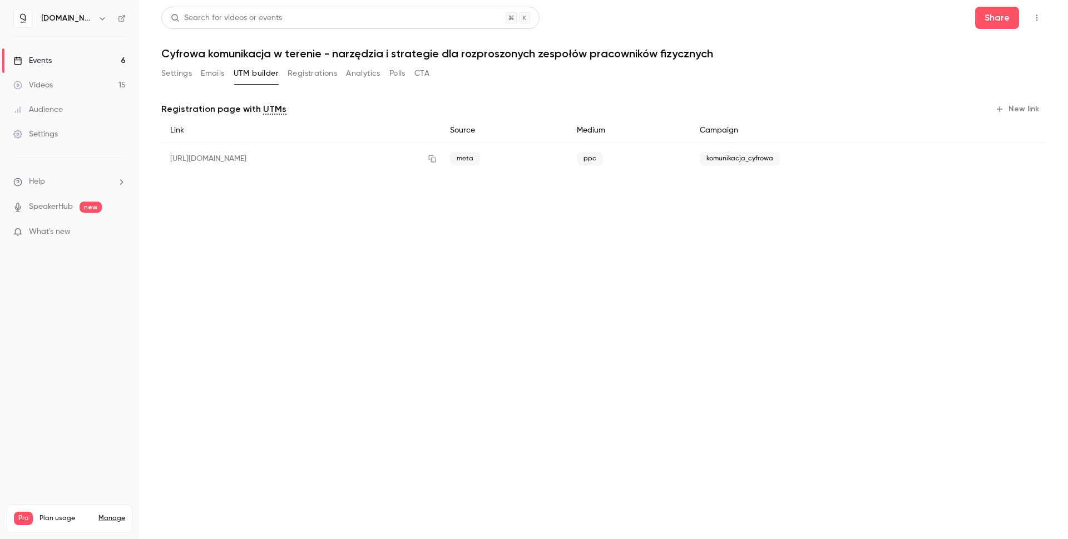
click at [1020, 111] on button "New link" at bounding box center [1018, 109] width 55 height 18
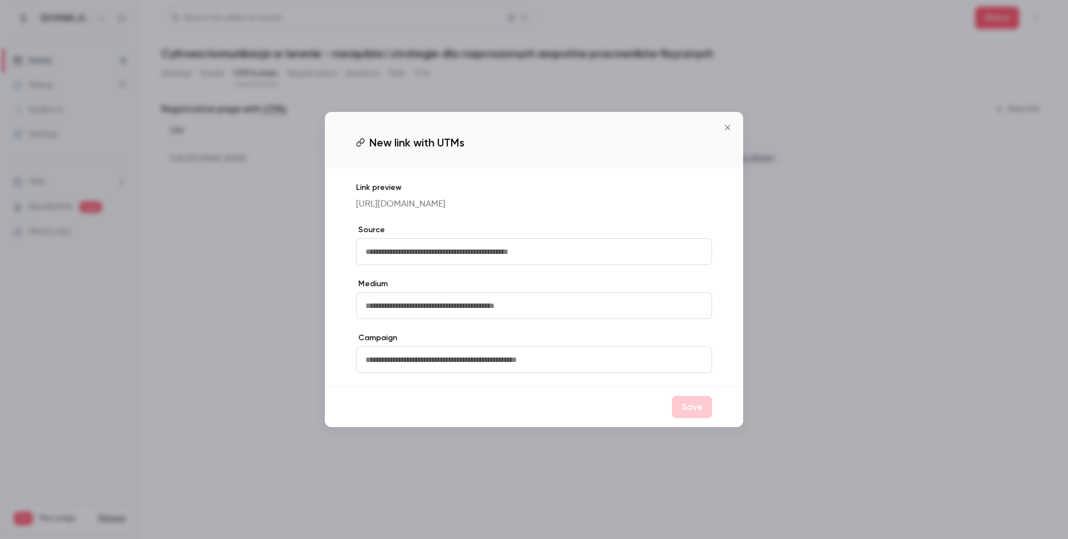
click at [543, 253] on input "text" at bounding box center [534, 251] width 356 height 27
type input "****"
click at [524, 316] on input "text" at bounding box center [534, 305] width 356 height 27
type input "***"
click at [509, 373] on input "text" at bounding box center [534, 359] width 356 height 27
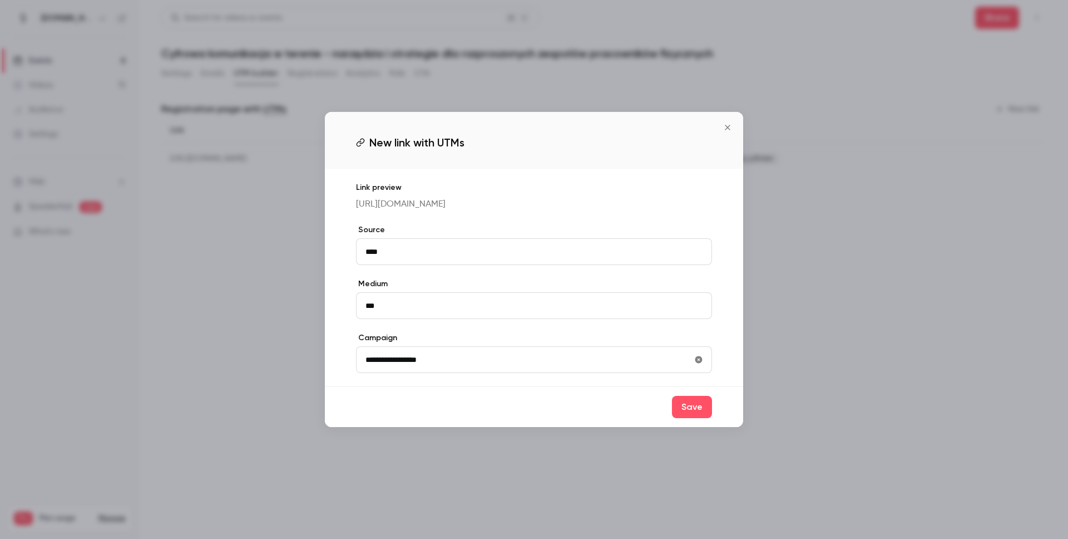
type input "**********"
drag, startPoint x: 442, startPoint y: 369, endPoint x: 280, endPoint y: 368, distance: 161.9
click at [280, 368] on div "**********" at bounding box center [534, 269] width 1068 height 539
drag, startPoint x: 414, startPoint y: 314, endPoint x: 322, endPoint y: 314, distance: 92.4
click at [328, 315] on div "Link preview [URL][DOMAIN_NAME] Source **** Medium *** Campaign" at bounding box center [534, 278] width 418 height 218
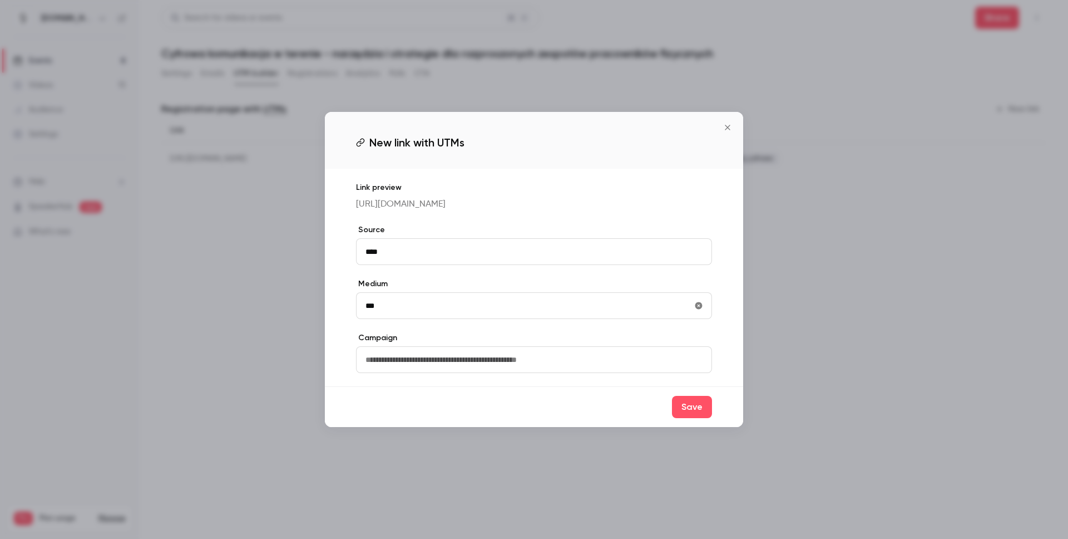
drag, startPoint x: 702, startPoint y: 314, endPoint x: 707, endPoint y: 283, distance: 32.0
click at [702, 314] on button "utmMedium" at bounding box center [699, 306] width 18 height 18
click at [703, 260] on button "utmSource" at bounding box center [699, 252] width 18 height 18
click at [730, 123] on icon "Close" at bounding box center [727, 127] width 13 height 9
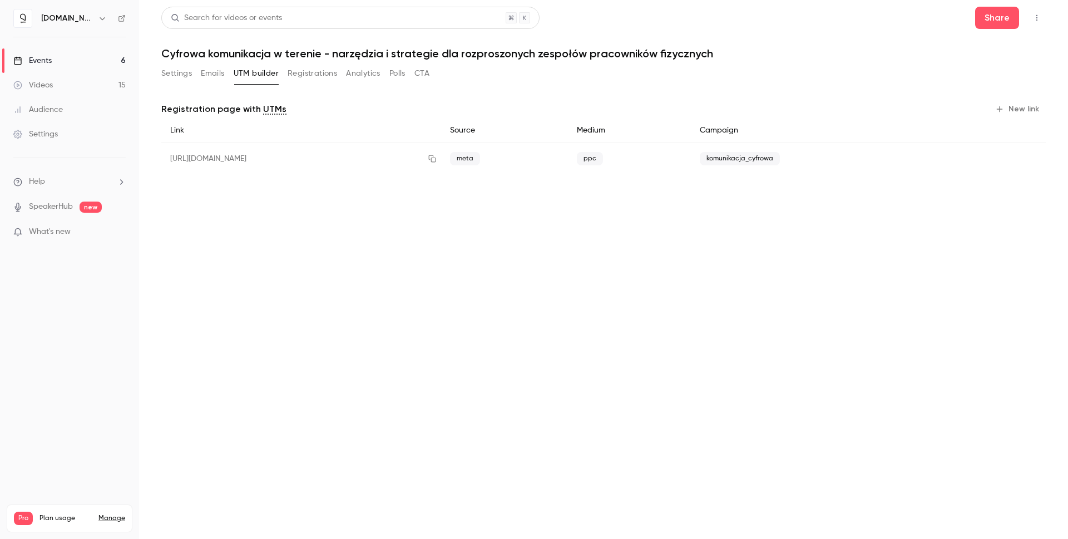
click at [59, 63] on link "Events 6" at bounding box center [69, 60] width 139 height 24
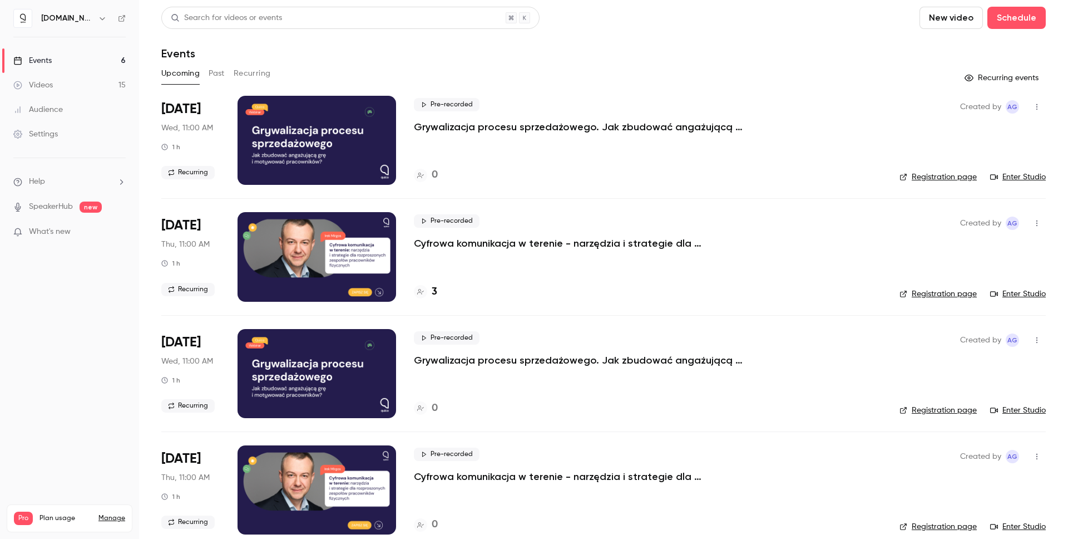
click at [584, 131] on p "Grywalizacja procesu sprzedażowego. Jak zbudować angażującą grę i motywować pra…" at bounding box center [581, 126] width 334 height 13
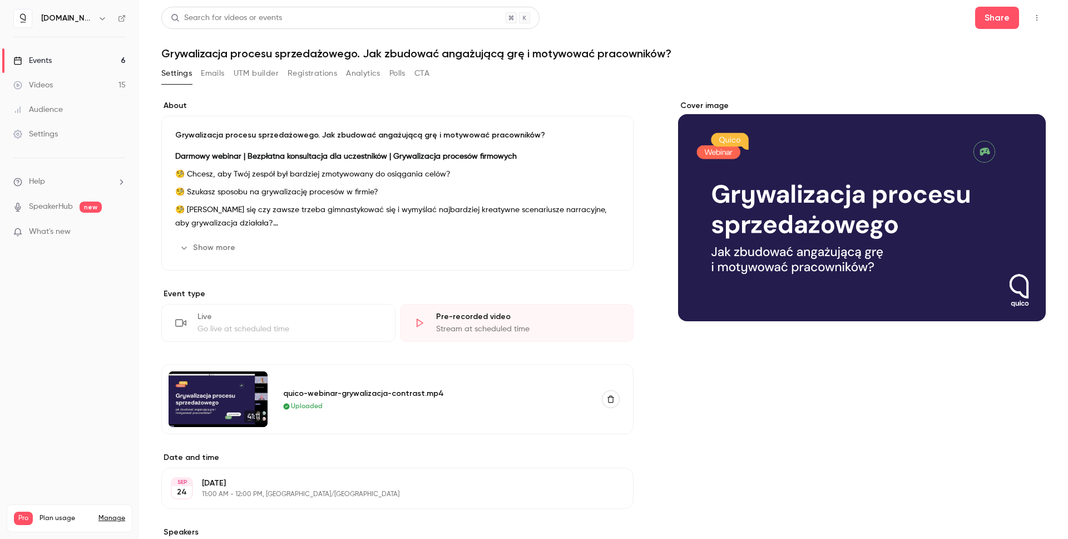
click at [250, 71] on button "UTM builder" at bounding box center [256, 74] width 45 height 18
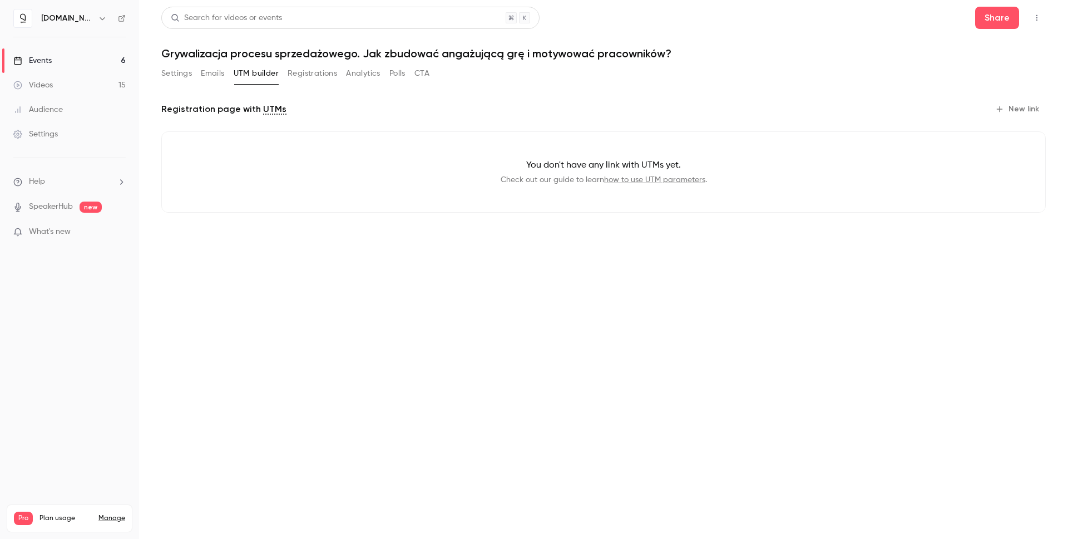
click at [1028, 111] on button "New link" at bounding box center [1018, 109] width 55 height 18
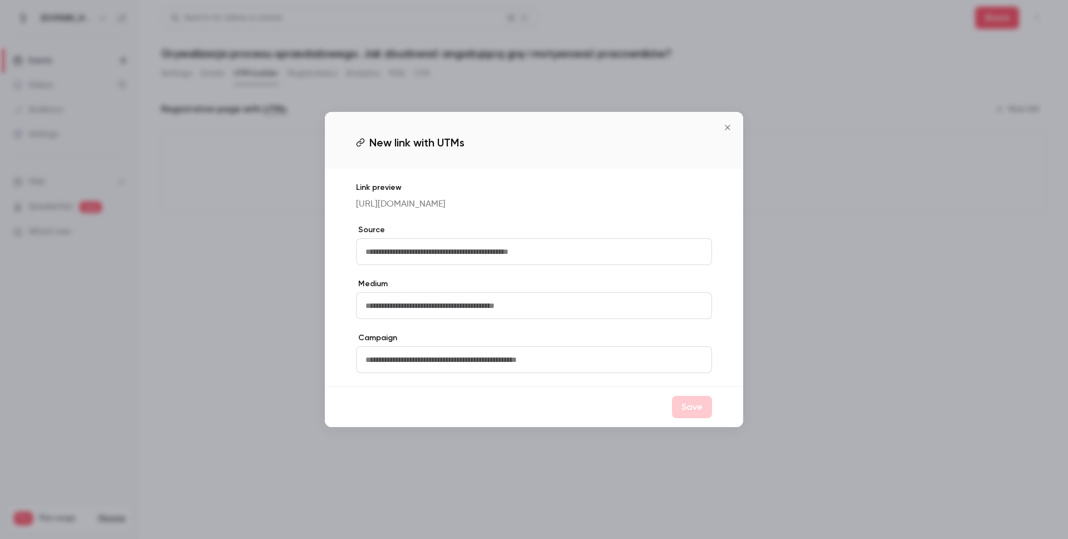
click at [473, 235] on label "Source" at bounding box center [534, 229] width 356 height 11
click at [480, 259] on input "text" at bounding box center [534, 251] width 356 height 27
type input "****"
click at [455, 308] on input "text" at bounding box center [534, 305] width 356 height 27
type input "***"
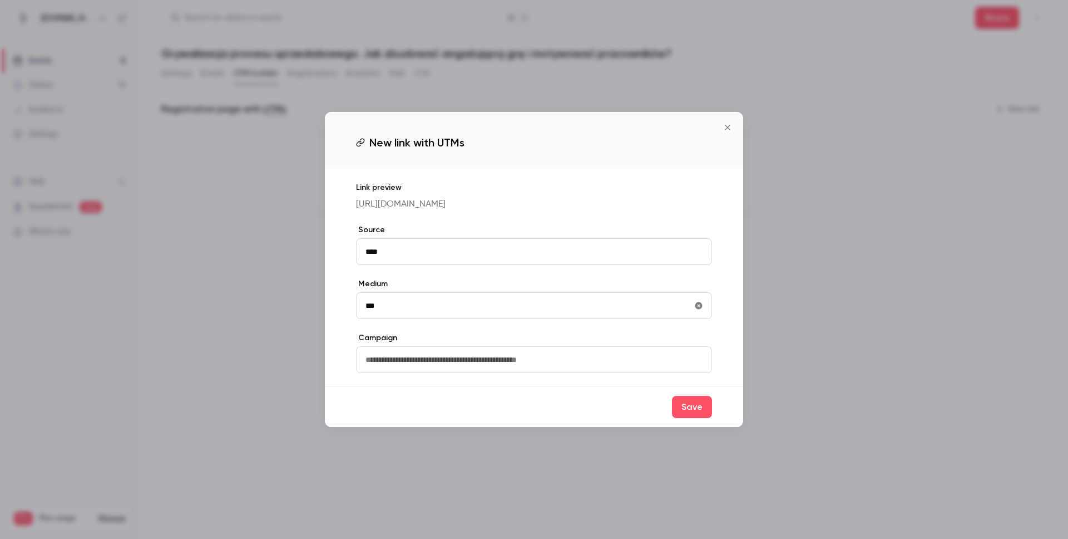
click at [442, 373] on input "text" at bounding box center [534, 359] width 356 height 27
type input "**********"
click at [502, 401] on div "Save" at bounding box center [534, 406] width 418 height 41
click at [691, 412] on button "Save" at bounding box center [692, 407] width 40 height 22
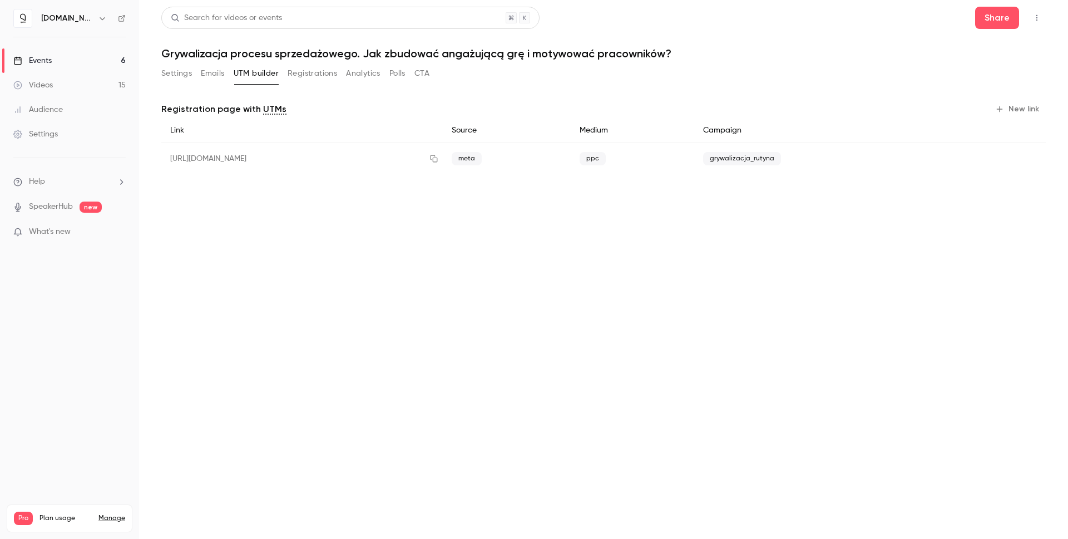
click at [1029, 108] on button "New link" at bounding box center [1018, 109] width 55 height 18
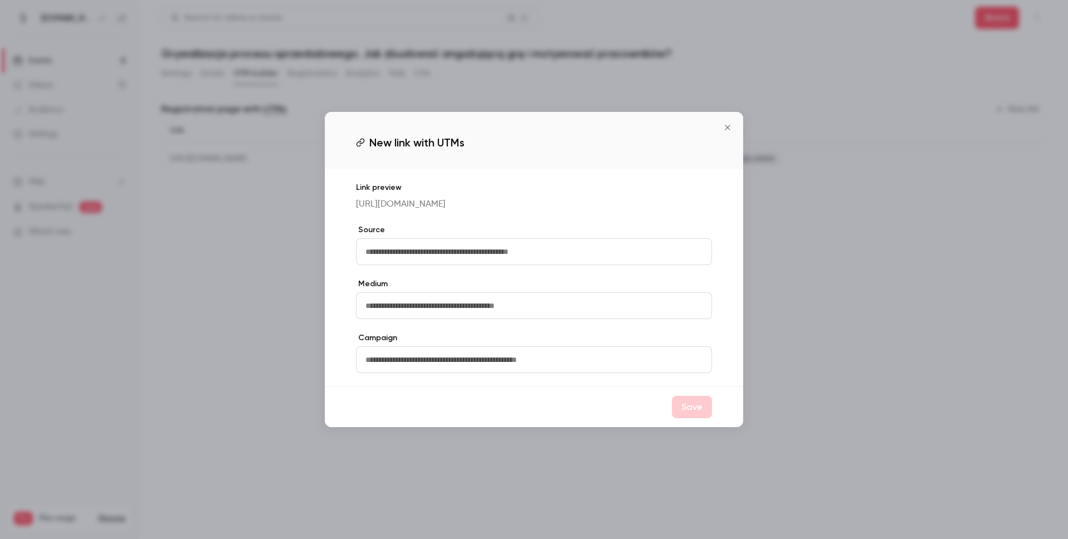
click at [468, 265] on input "text" at bounding box center [534, 251] width 356 height 27
type input "****"
click at [409, 316] on input "text" at bounding box center [534, 305] width 356 height 27
type input "***"
click at [400, 363] on input "text" at bounding box center [534, 359] width 356 height 27
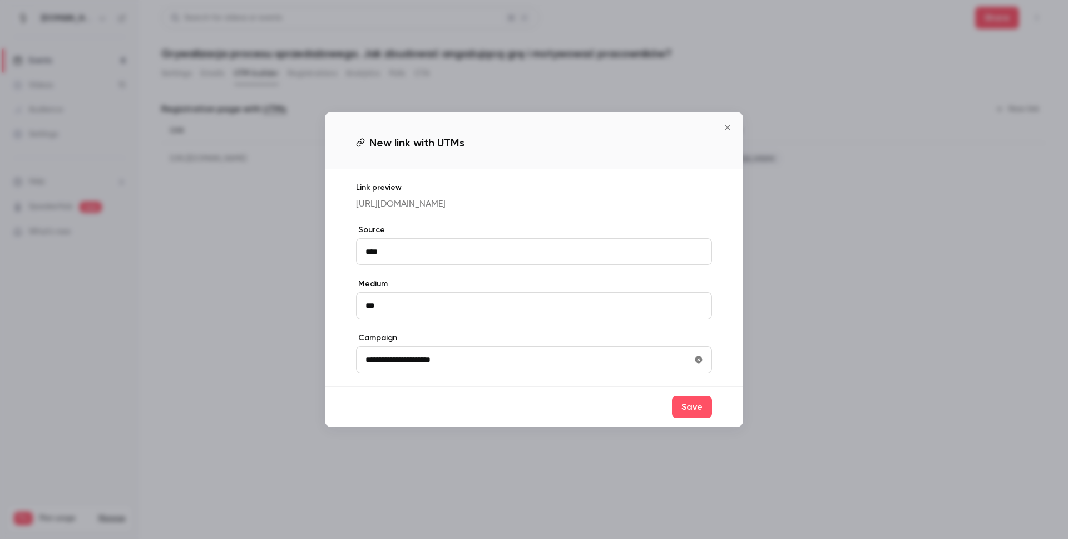
type input "**********"
click at [439, 386] on div "**********" at bounding box center [534, 278] width 418 height 218
click at [699, 414] on button "Save" at bounding box center [692, 407] width 40 height 22
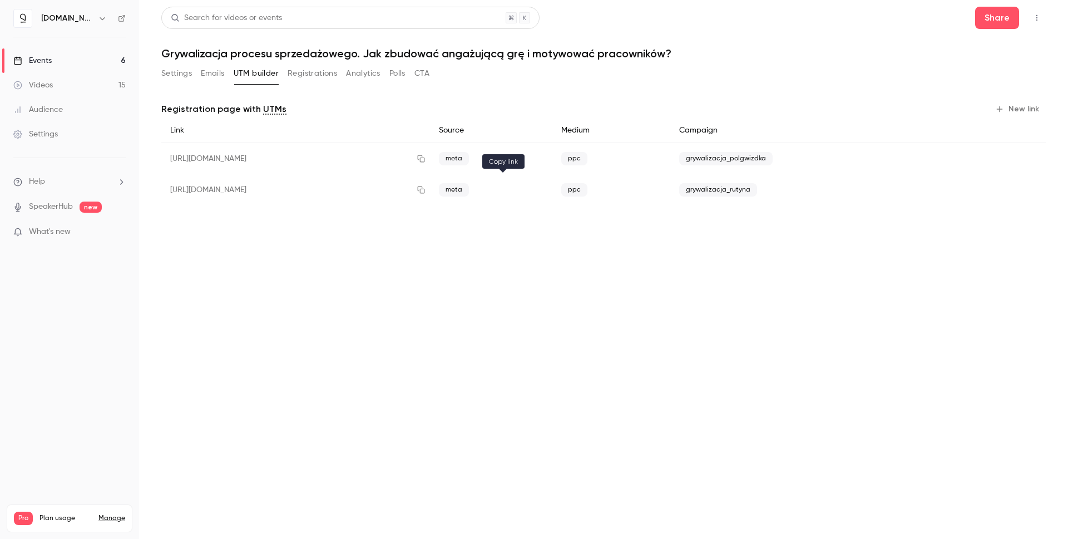
click at [430, 191] on button "button" at bounding box center [421, 190] width 18 height 18
click at [425, 192] on icon "button" at bounding box center [421, 189] width 7 height 7
drag, startPoint x: 655, startPoint y: 274, endPoint x: 545, endPoint y: 214, distance: 124.7
click at [654, 271] on main "Search for videos or events Share Grywalizacja procesu sprzedażowego. Jak zbudo…" at bounding box center [603, 269] width 929 height 539
click at [426, 191] on icon "button" at bounding box center [421, 190] width 9 height 8
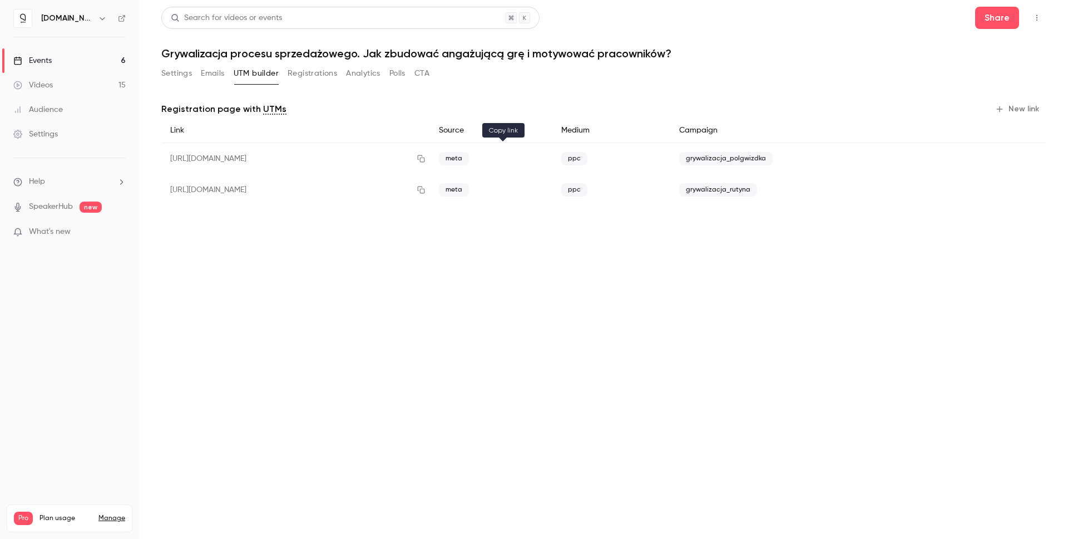
click at [426, 160] on icon "button" at bounding box center [421, 159] width 9 height 8
drag, startPoint x: 358, startPoint y: 303, endPoint x: 354, endPoint y: 290, distance: 12.7
click at [357, 300] on main "Search for videos or events Share Grywalizacja procesu sprzedażowego. Jak zbudo…" at bounding box center [603, 269] width 929 height 539
click at [52, 61] on link "Events 6" at bounding box center [69, 60] width 139 height 24
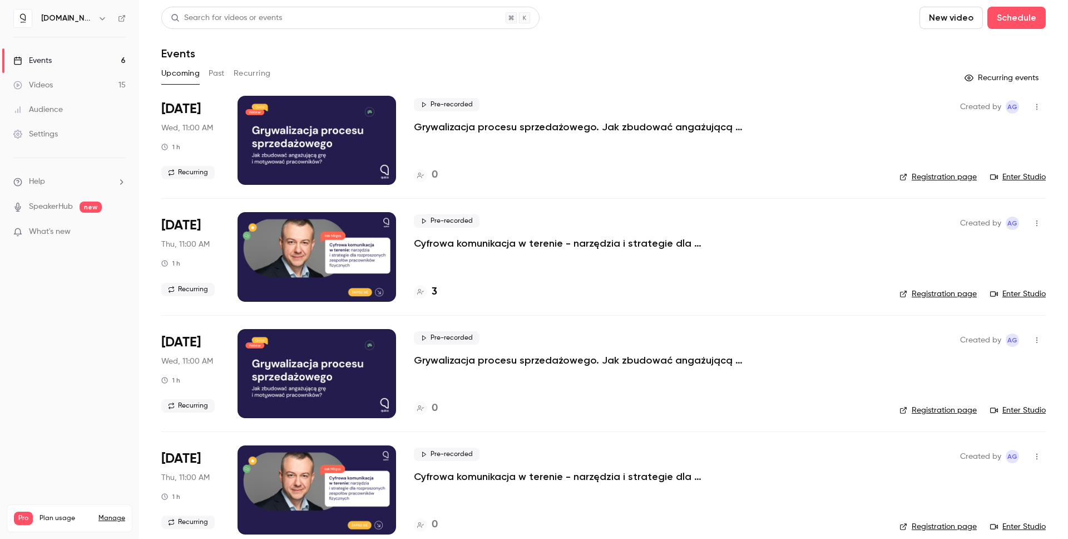
click at [522, 245] on p "Cyfrowa komunikacja w terenie - narzędzia i strategie dla rozproszonych zespołó…" at bounding box center [581, 242] width 334 height 13
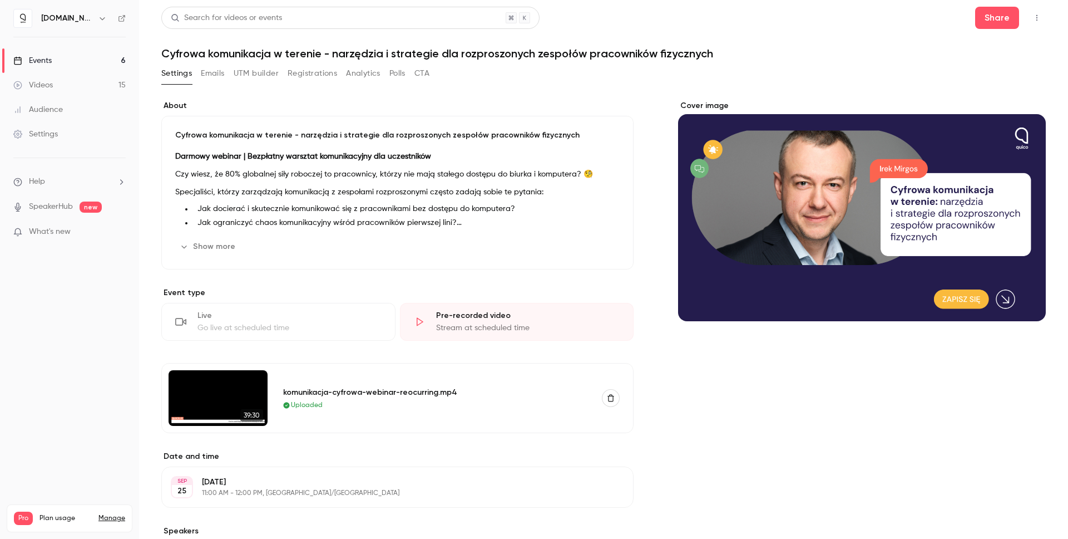
click at [259, 75] on button "UTM builder" at bounding box center [256, 74] width 45 height 18
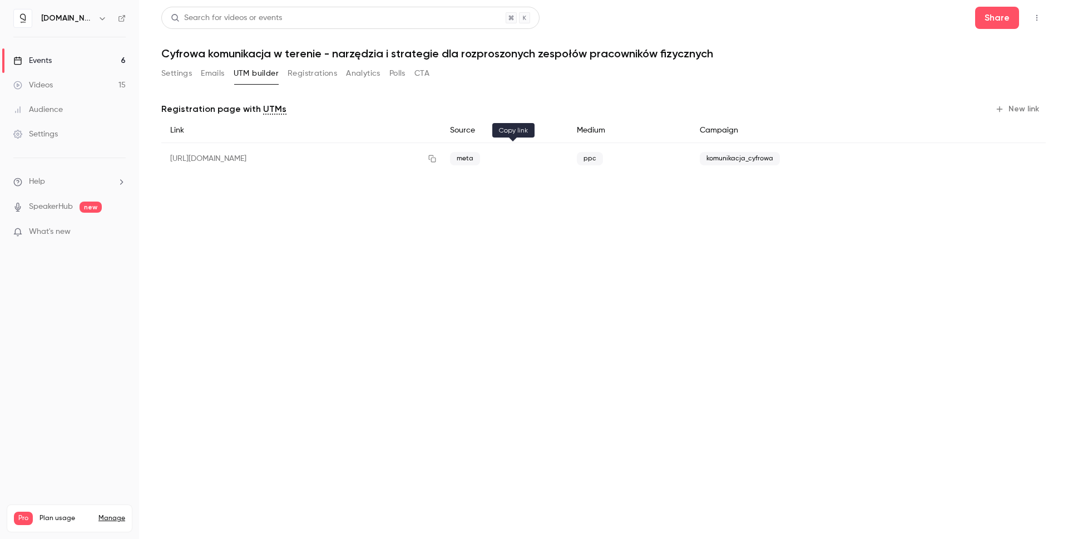
click at [436, 158] on icon "button" at bounding box center [431, 158] width 7 height 7
click at [437, 159] on icon "button" at bounding box center [432, 159] width 9 height 8
click at [184, 79] on button "Settings" at bounding box center [176, 74] width 31 height 18
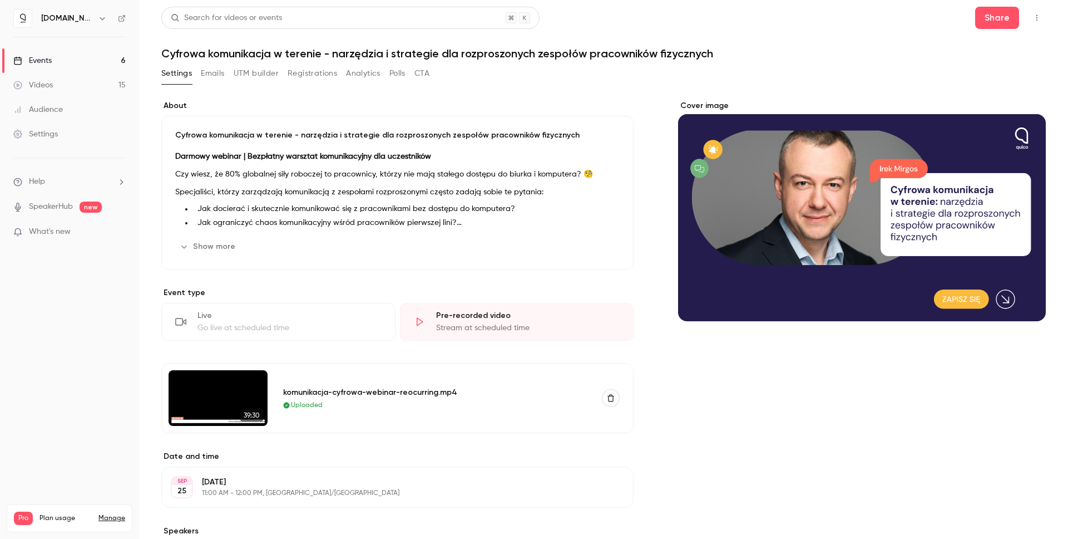
click at [319, 78] on button "Registrations" at bounding box center [313, 74] width 50 height 18
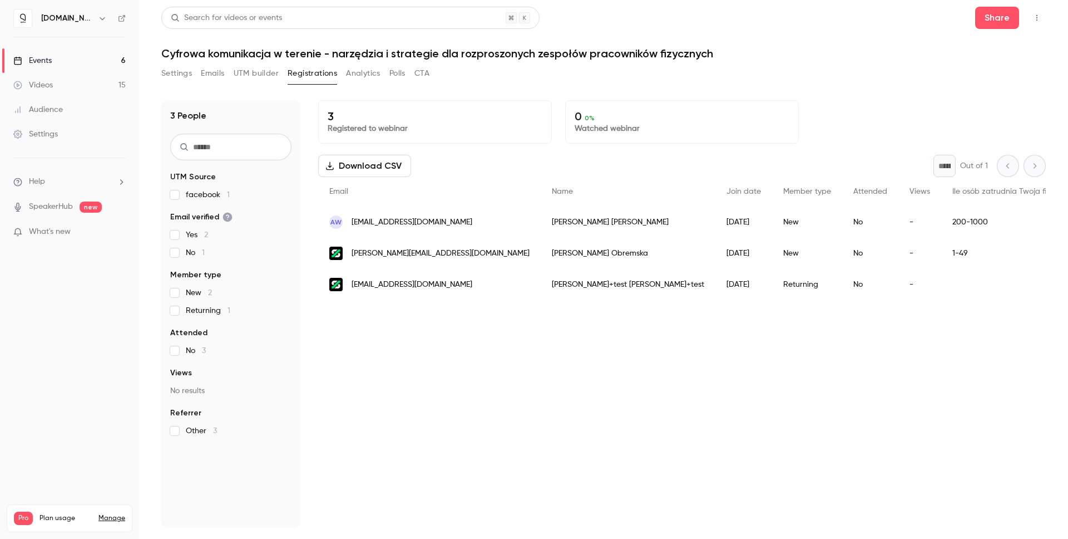
drag, startPoint x: 514, startPoint y: 490, endPoint x: 406, endPoint y: 347, distance: 179.5
click at [514, 488] on div "3 Registered to webinar 0 0 % Watched webinar Download CSV * Out of 1 Email Nam…" at bounding box center [682, 313] width 728 height 427
click at [69, 110] on link "Audience" at bounding box center [69, 109] width 139 height 24
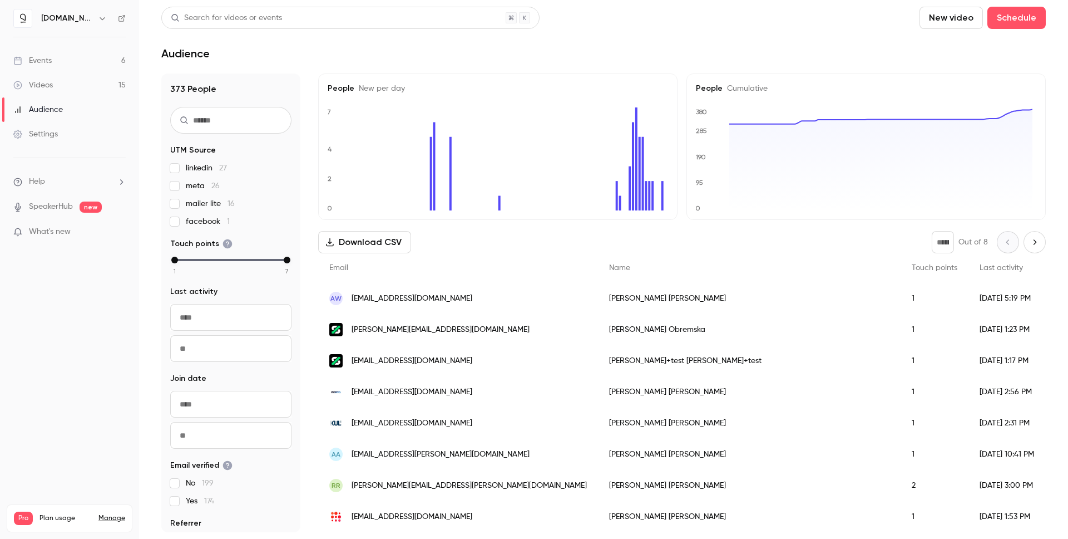
click at [224, 121] on input "text" at bounding box center [230, 120] width 121 height 27
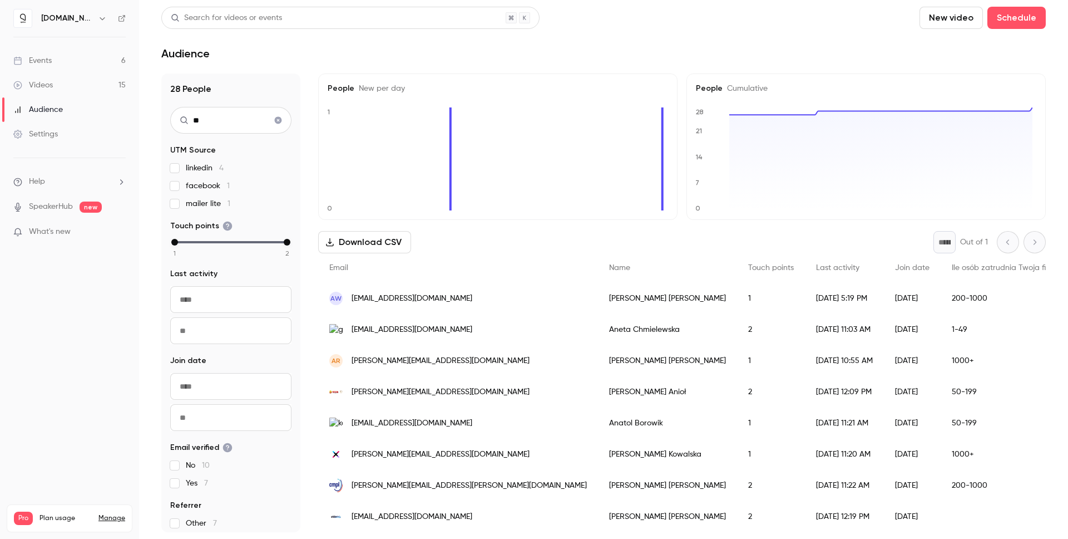
type input "*"
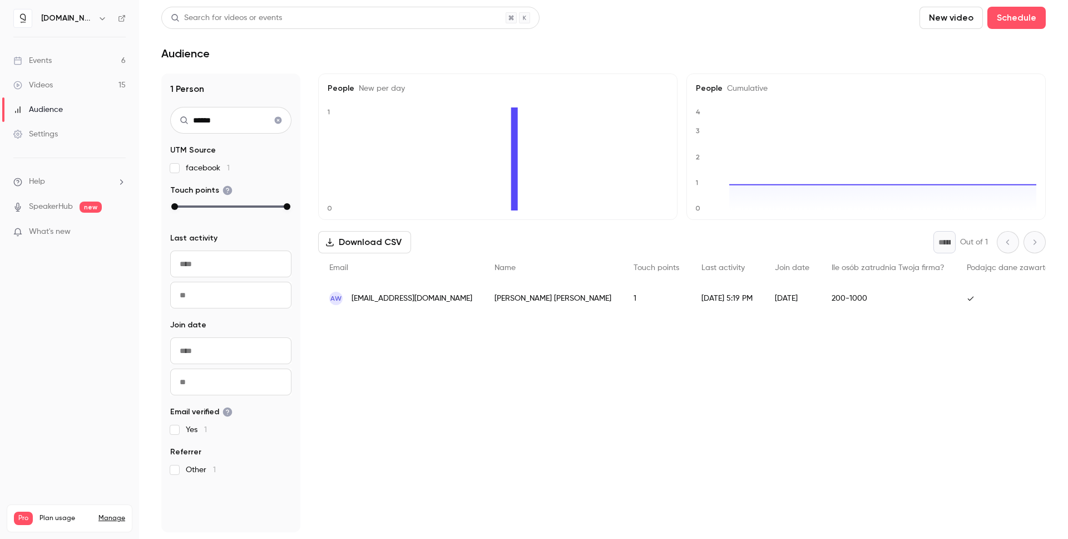
type input "*******"
click at [13, 68] on link "Events 6" at bounding box center [69, 60] width 139 height 24
